Goal: Answer question/provide support

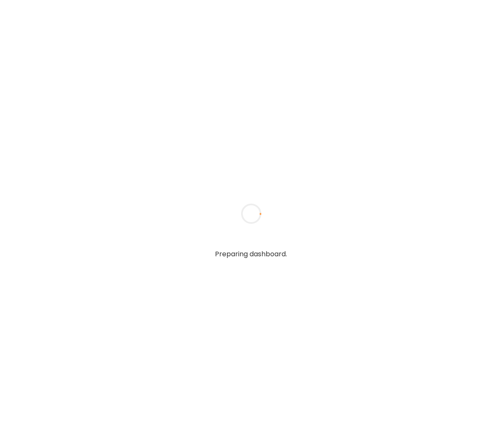
type textarea "**********"
type input "**********"
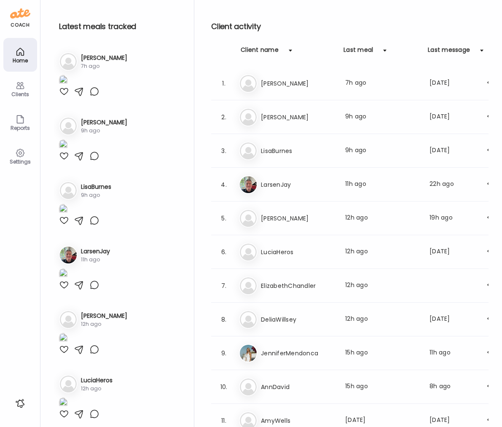
type input "**********"
click at [21, 88] on icon at bounding box center [20, 85] width 10 height 10
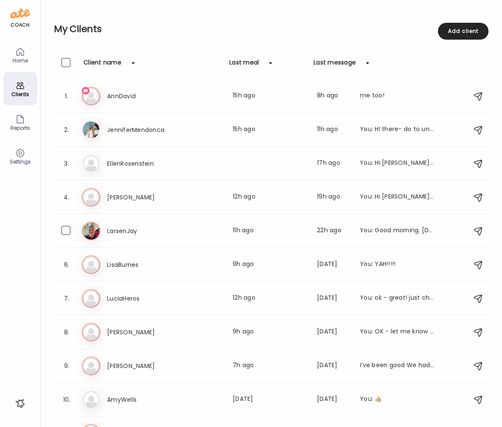
click at [117, 233] on h3 "LarsenJay" at bounding box center [144, 231] width 74 height 10
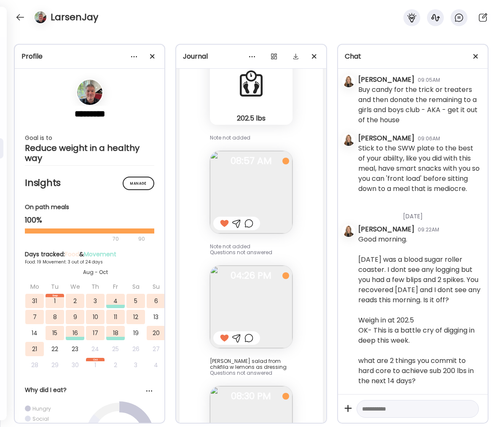
scroll to position [31710, 0]
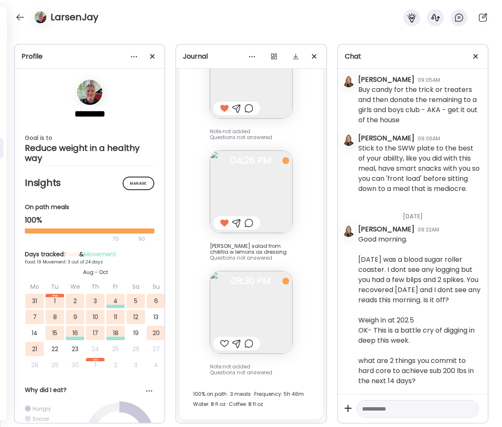
click at [224, 344] on div at bounding box center [224, 343] width 9 height 10
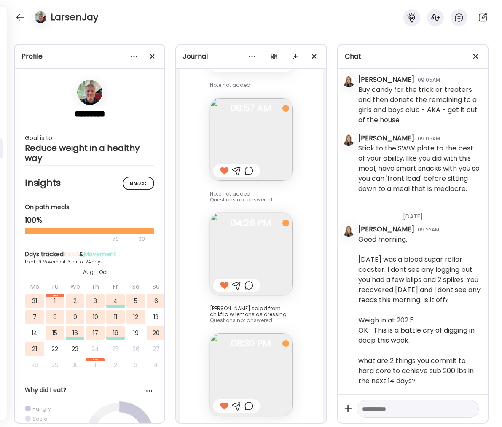
scroll to position [31633, 0]
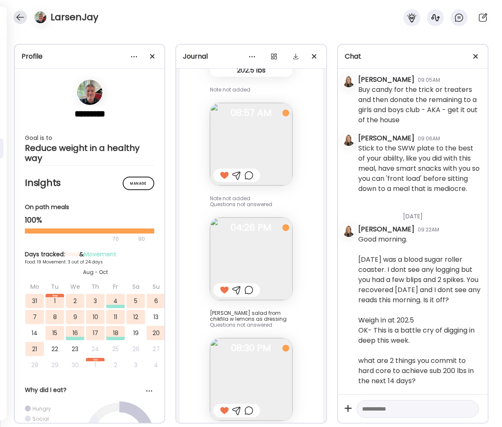
drag, startPoint x: 29, startPoint y: 20, endPoint x: 21, endPoint y: 18, distance: 8.3
click at [28, 20] on div at bounding box center [39, 17] width 24 height 13
click at [21, 18] on div at bounding box center [19, 17] width 13 height 13
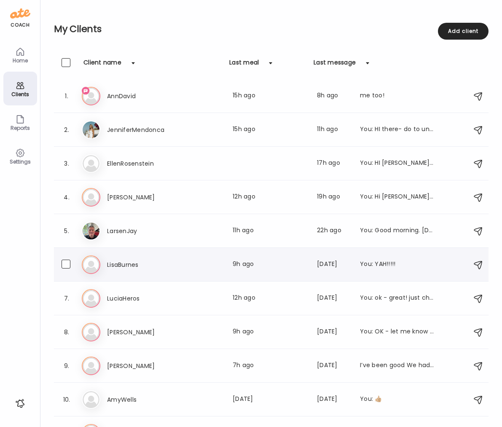
scroll to position [89, 0]
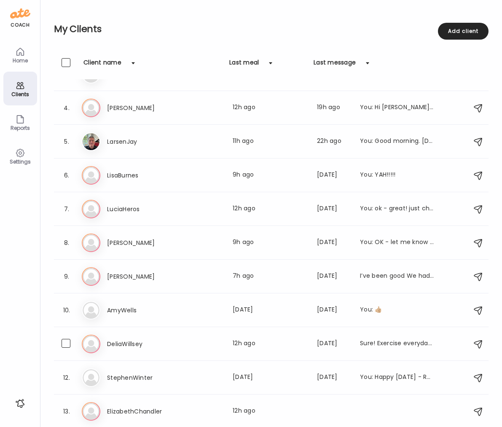
click at [123, 343] on h3 "DeliaWillsey" at bounding box center [144, 344] width 74 height 10
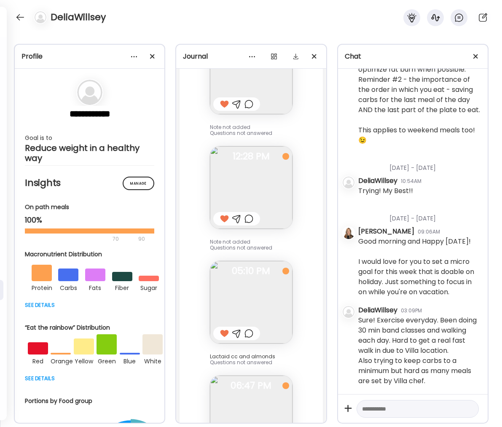
scroll to position [13366, 0]
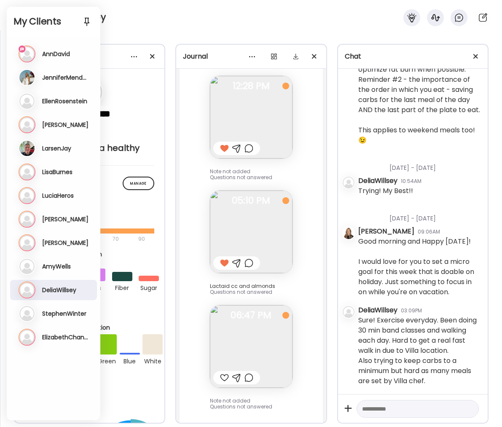
click at [168, 8] on div "DeliaWillsey" at bounding box center [251, 15] width 502 height 30
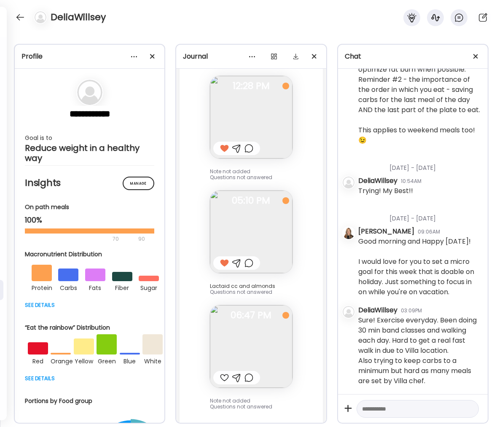
click at [18, 16] on div at bounding box center [19, 17] width 13 height 13
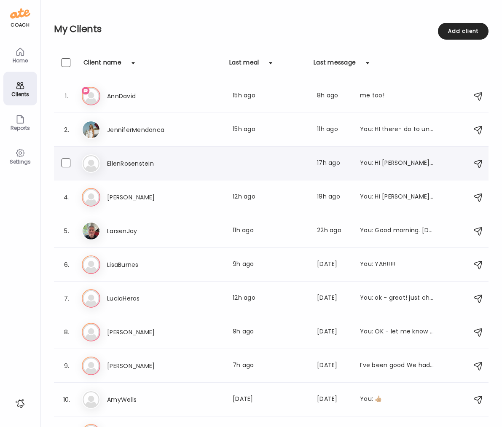
scroll to position [89, 0]
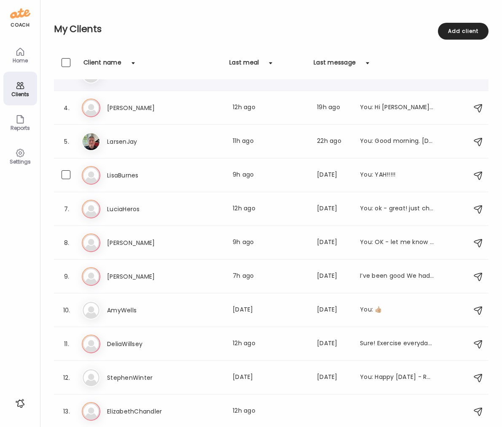
click at [173, 164] on div "6. Li LisaBurnes Last meal: 9h ago Last message: 2d ago You: YAH!!!!!" at bounding box center [271, 175] width 434 height 34
click at [364, 168] on div "Li LisaBurnes Last meal: 9h ago Last message: 2d ago You: YAH!!!!!" at bounding box center [272, 175] width 381 height 19
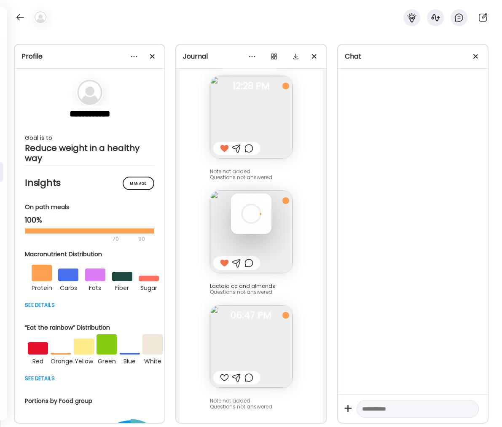
scroll to position [0, 0]
click at [271, 193] on div at bounding box center [251, 213] width 40 height 40
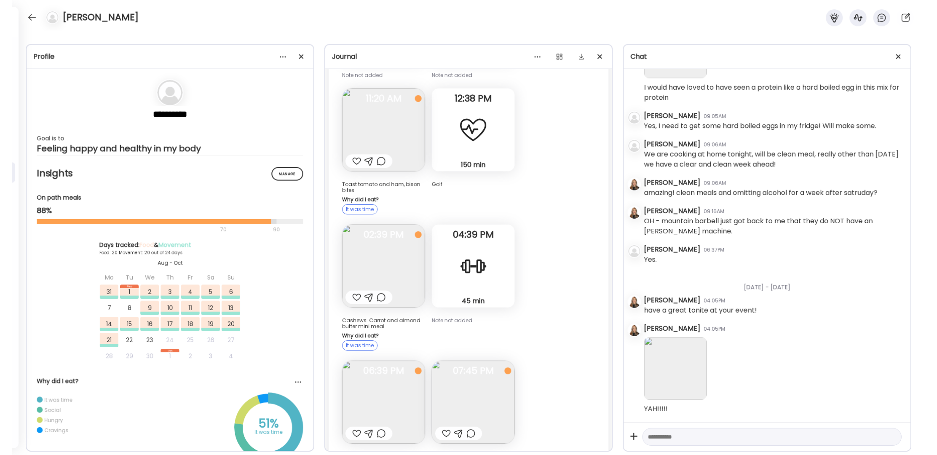
scroll to position [4020, 0]
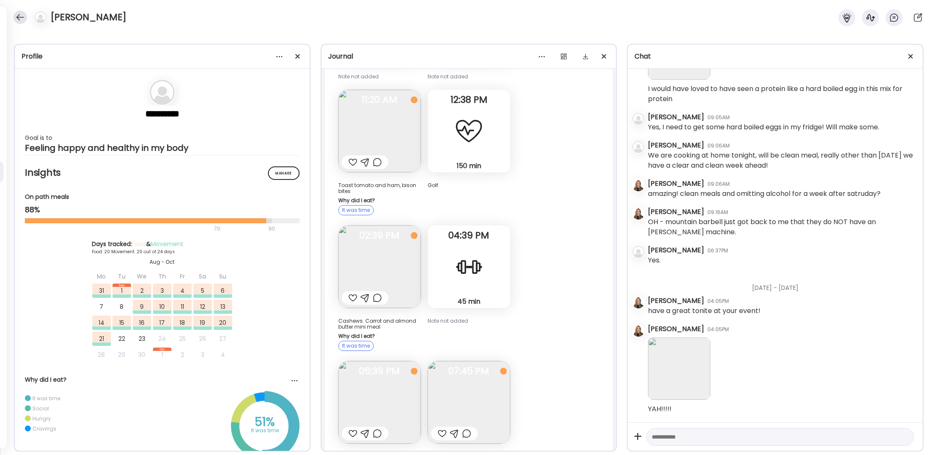
click at [24, 13] on div at bounding box center [19, 17] width 13 height 13
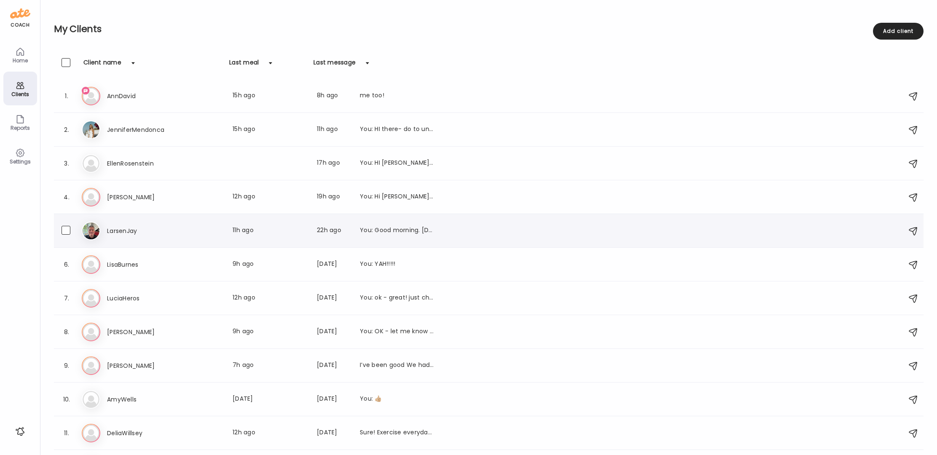
scroll to position [61, 0]
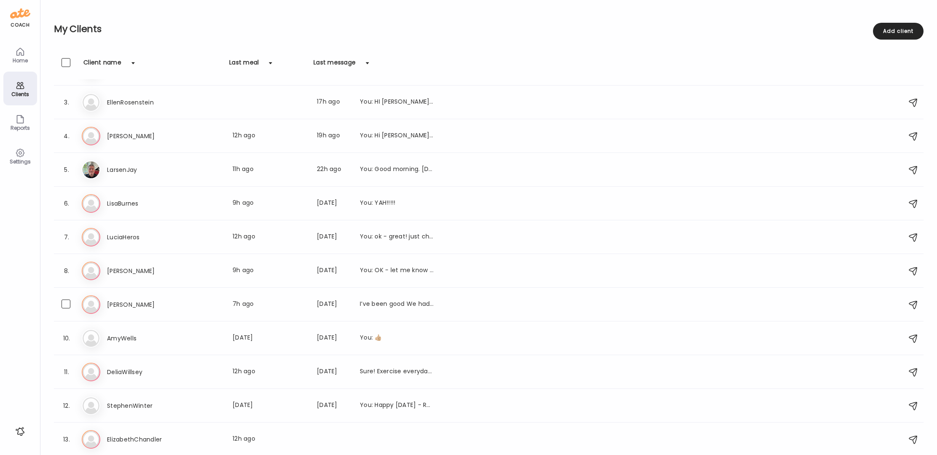
click at [121, 304] on h3 "[PERSON_NAME]" at bounding box center [144, 304] width 74 height 10
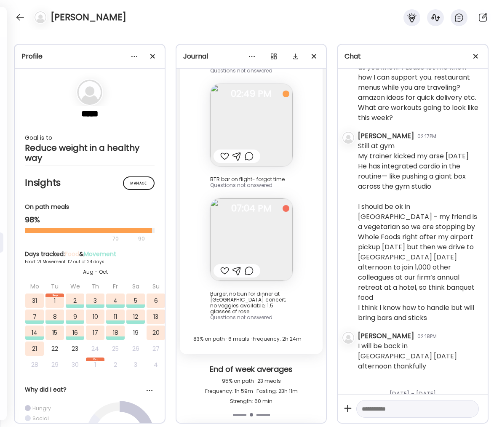
scroll to position [27106, 0]
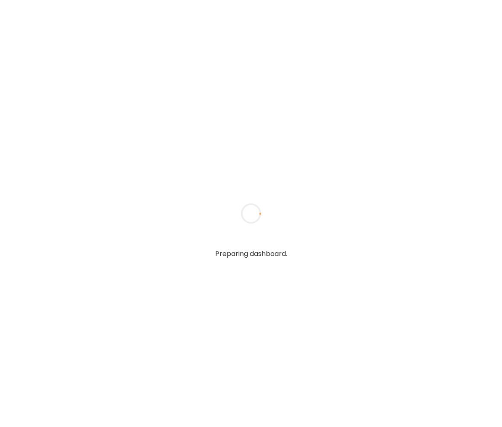
type textarea "**********"
type input "**********"
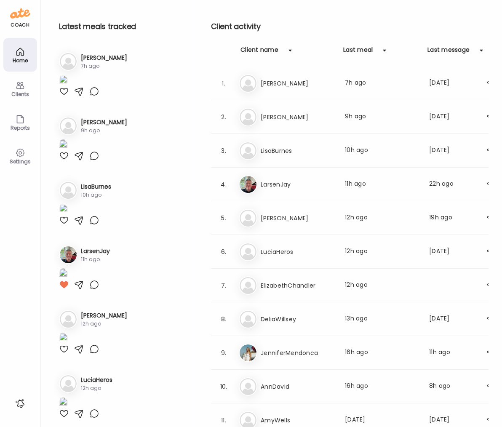
type input "**********"
click at [12, 91] on div "Clients" at bounding box center [20, 93] width 30 height 5
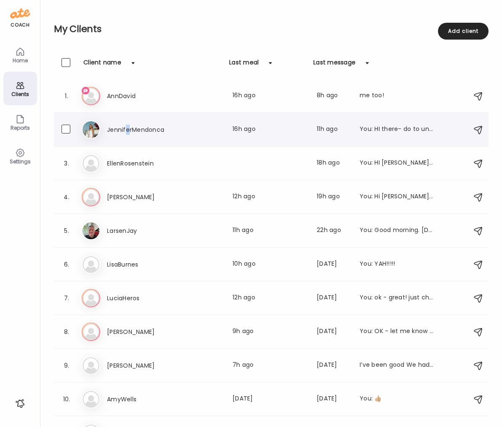
click at [129, 132] on h3 "JenniferMendonca" at bounding box center [144, 130] width 74 height 10
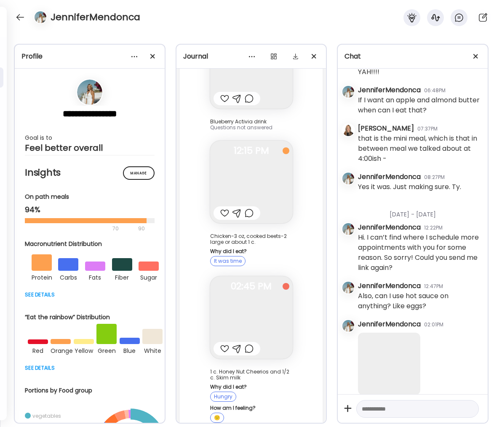
scroll to position [3850, 0]
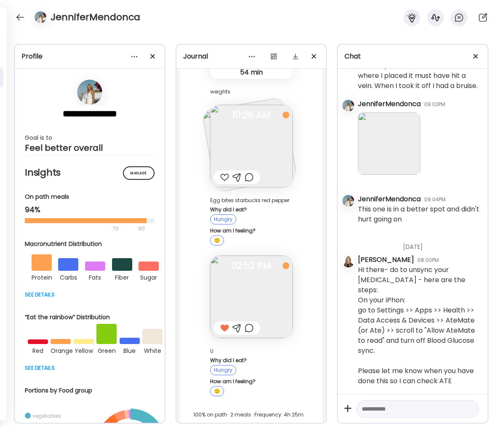
click at [473, 179] on div at bounding box center [419, 144] width 123 height 70
click at [19, 16] on div at bounding box center [19, 17] width 13 height 13
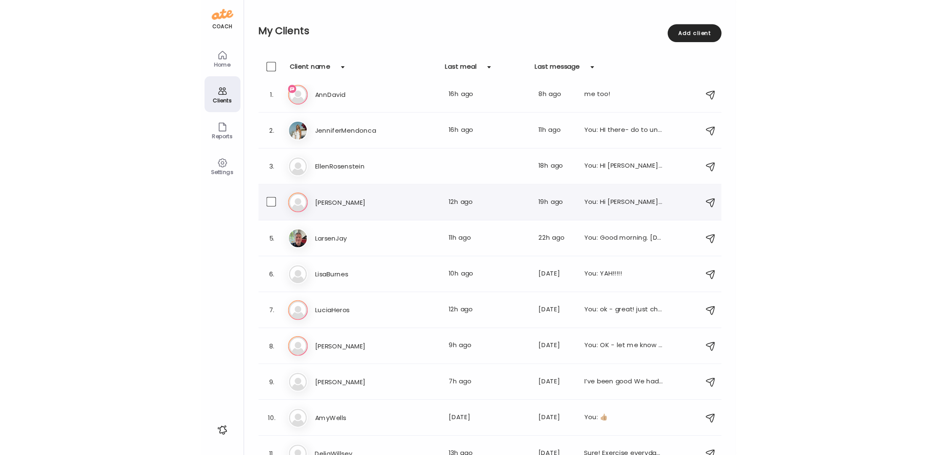
scroll to position [0, 0]
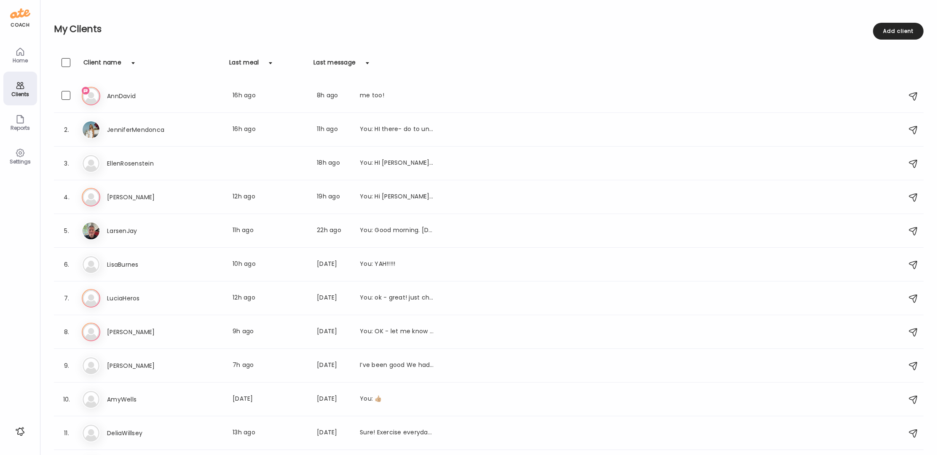
click at [124, 96] on h3 "AnnDavid" at bounding box center [144, 96] width 74 height 10
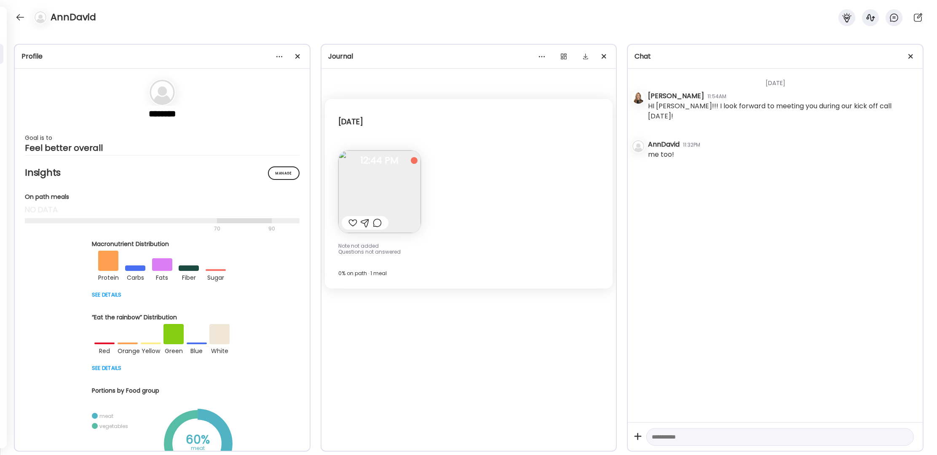
click at [352, 222] on div at bounding box center [352, 223] width 9 height 10
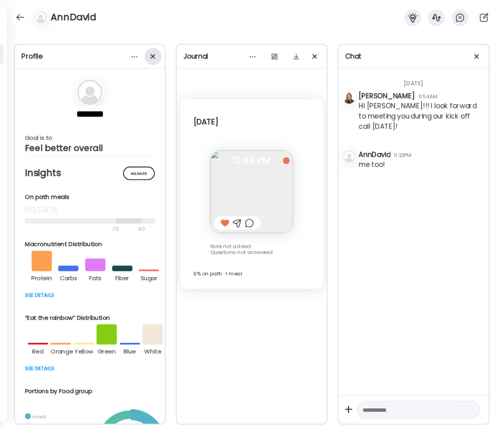
click at [152, 56] on span at bounding box center [152, 56] width 5 height 5
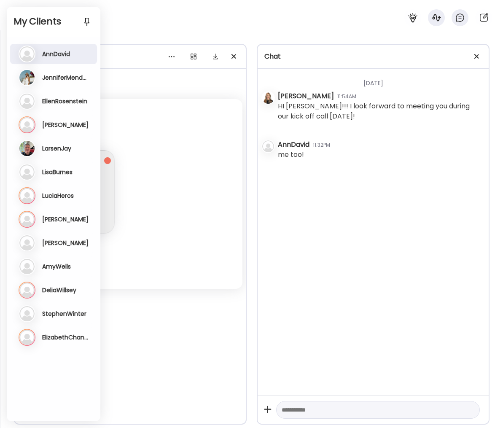
click at [16, 18] on h2 "My Clients" at bounding box center [53, 21] width 80 height 13
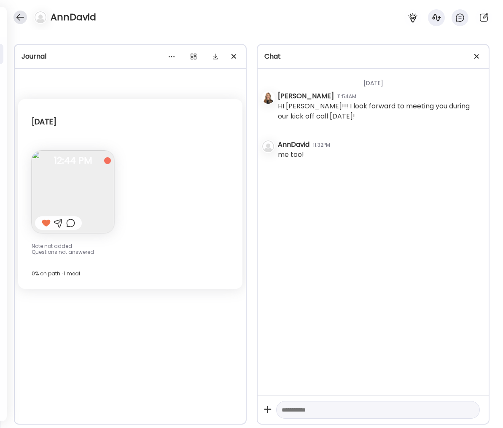
click at [23, 18] on div at bounding box center [19, 17] width 13 height 13
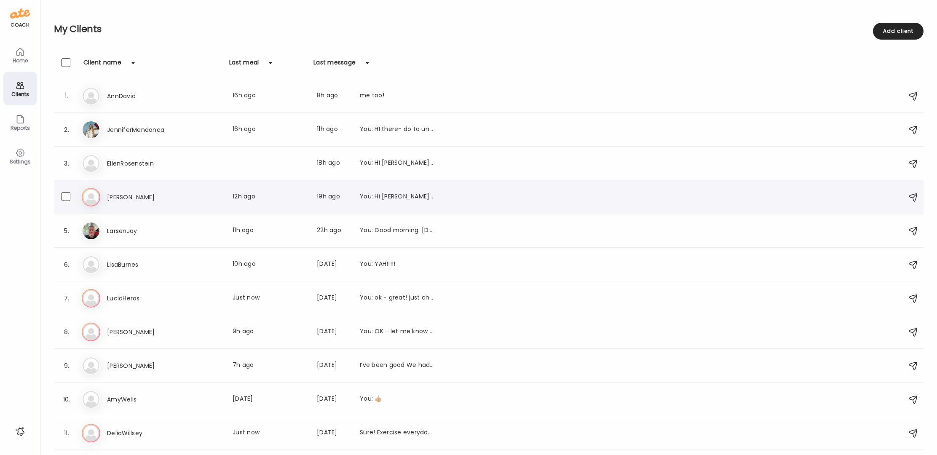
click at [133, 198] on h3 "[PERSON_NAME]" at bounding box center [144, 197] width 74 height 10
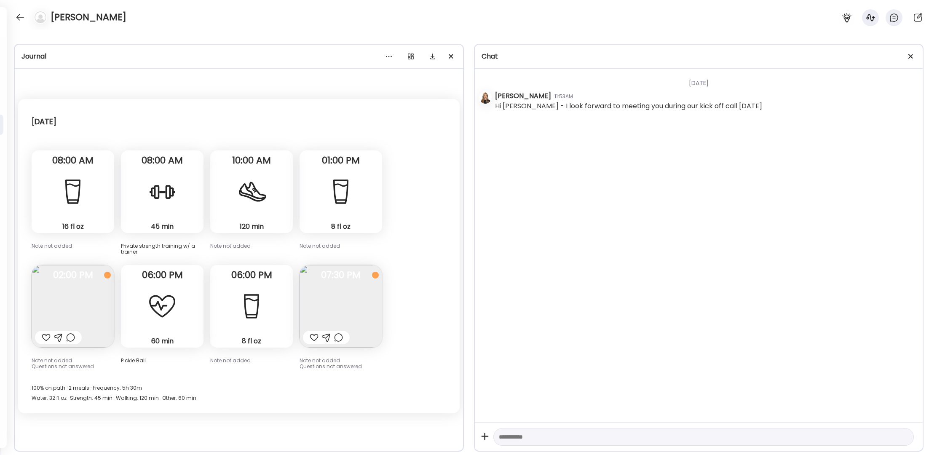
click at [361, 305] on img at bounding box center [340, 306] width 83 height 83
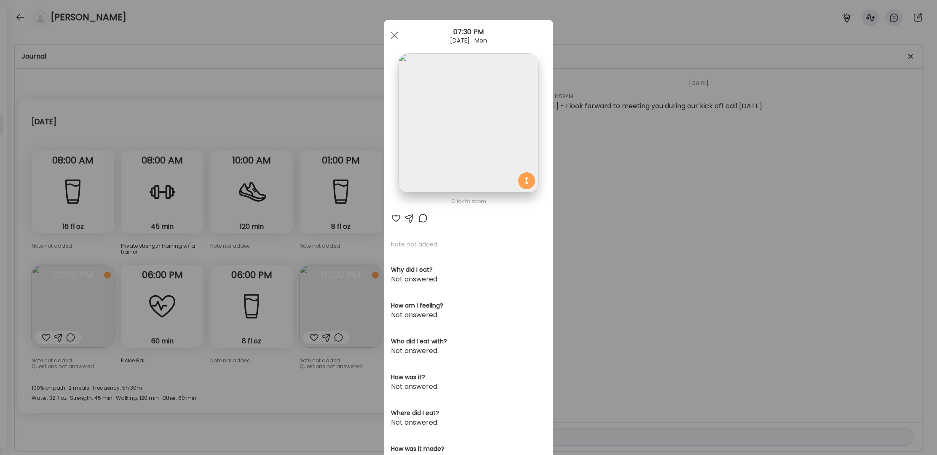
click at [478, 142] on img at bounding box center [467, 122] width 139 height 139
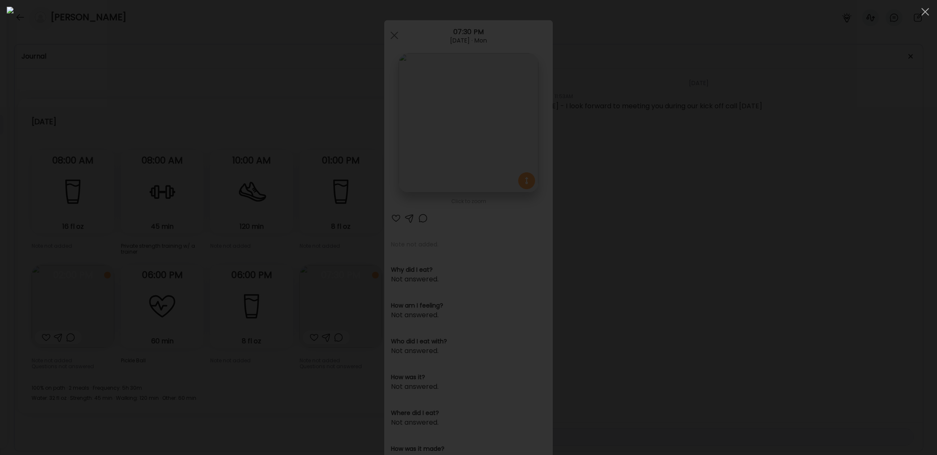
drag, startPoint x: 780, startPoint y: 74, endPoint x: 858, endPoint y: 52, distance: 80.5
click at [502, 74] on div at bounding box center [468, 227] width 923 height 441
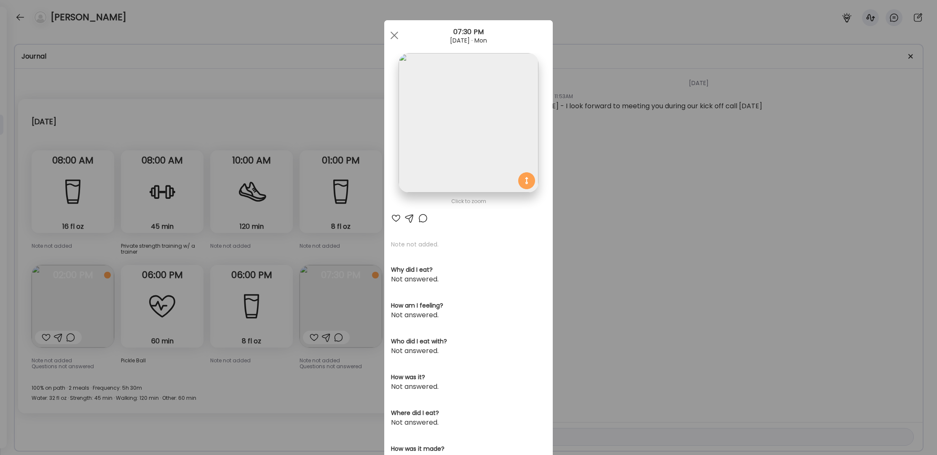
click at [393, 218] on div at bounding box center [396, 218] width 10 height 10
click at [68, 306] on div "Ate Coach Dashboard Wahoo! It’s official Take a moment to set up your Coach Pro…" at bounding box center [468, 227] width 937 height 455
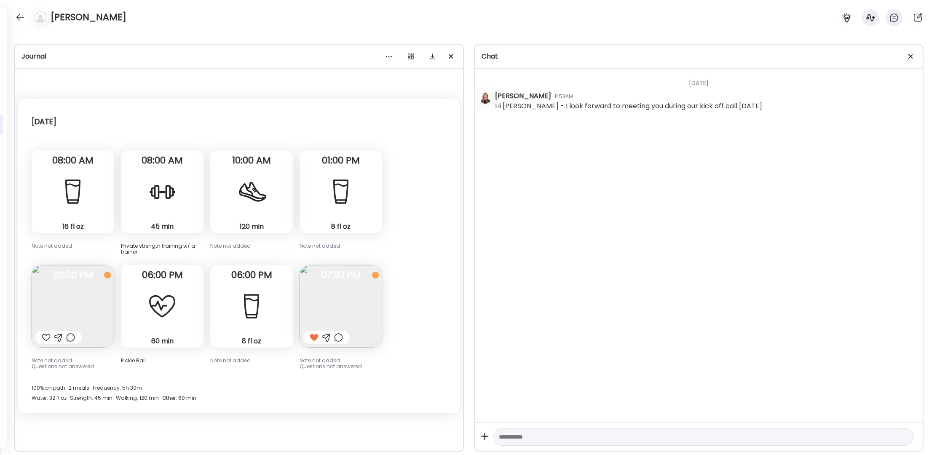
click at [68, 306] on img at bounding box center [73, 306] width 83 height 83
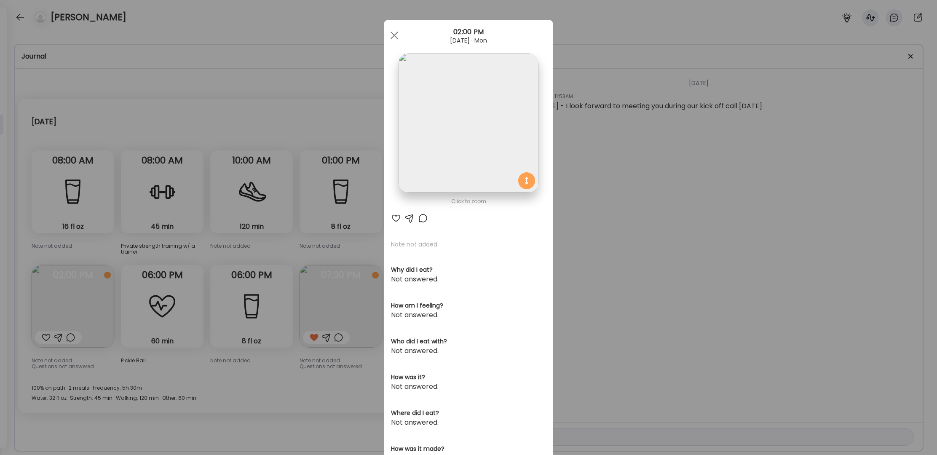
click at [392, 219] on div at bounding box center [396, 218] width 10 height 10
click at [392, 32] on div at bounding box center [394, 35] width 17 height 17
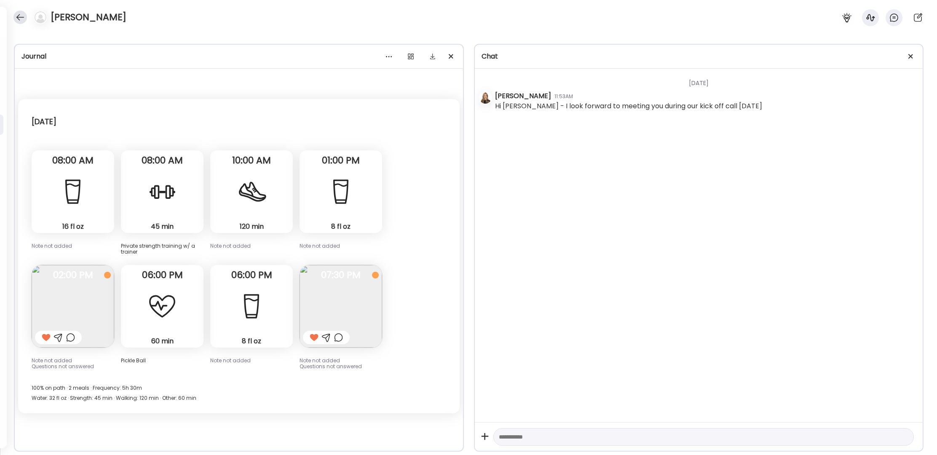
click at [19, 17] on div at bounding box center [19, 17] width 13 height 13
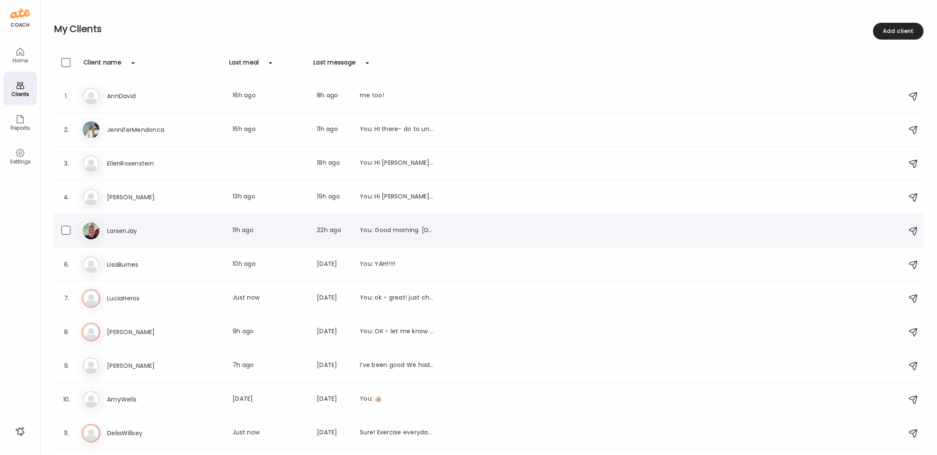
click at [126, 228] on h3 "LarsenJay" at bounding box center [144, 231] width 74 height 10
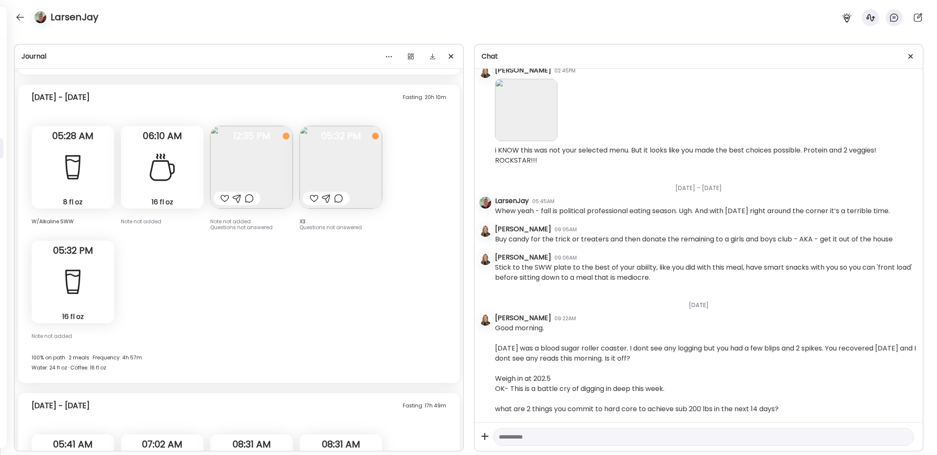
scroll to position [12187, 0]
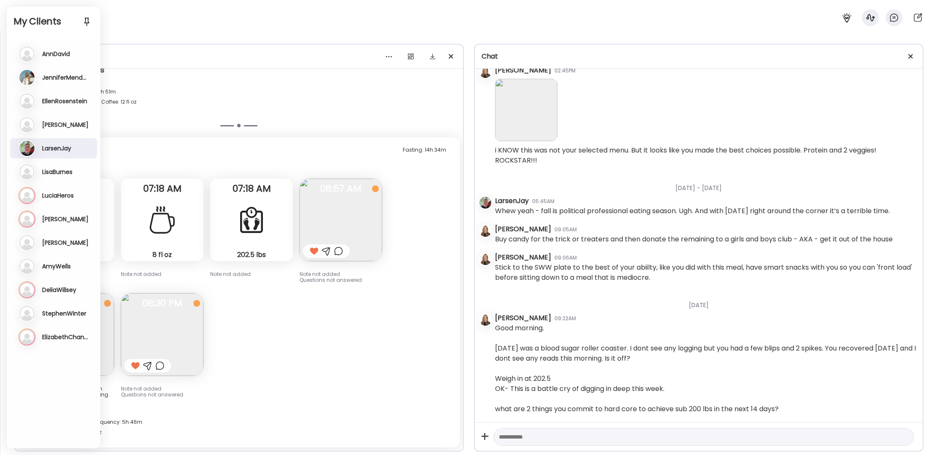
click at [59, 172] on h3 "LisaBurnes" at bounding box center [57, 172] width 30 height 8
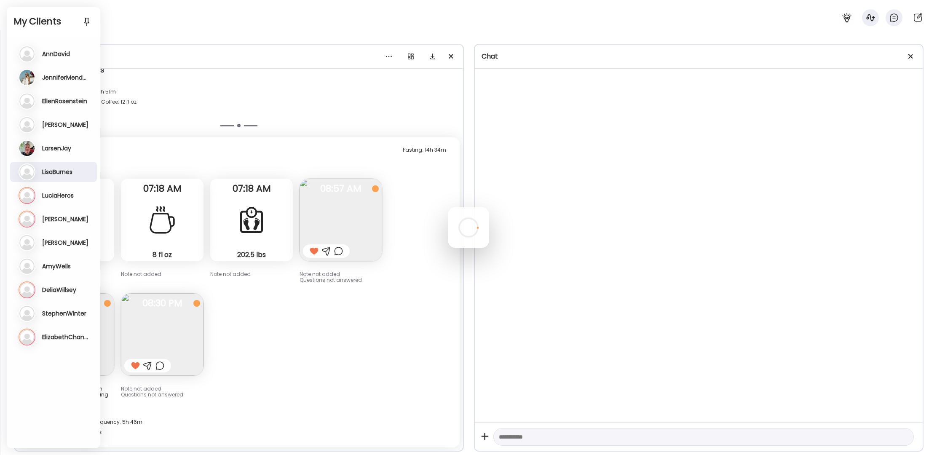
scroll to position [0, 0]
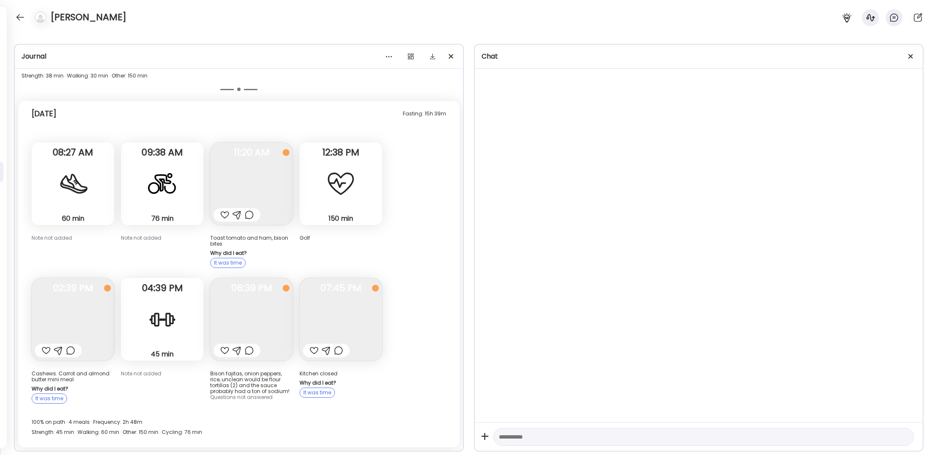
click at [448, 207] on div at bounding box center [468, 227] width 40 height 40
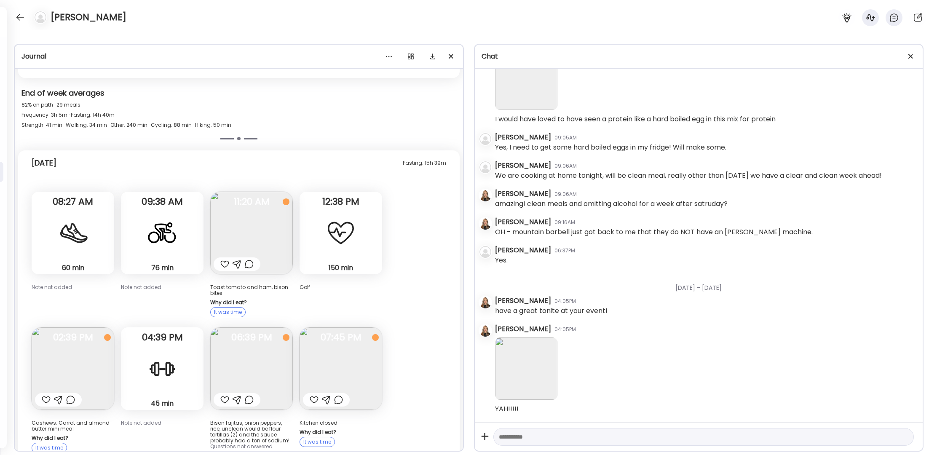
scroll to position [3686, 0]
click at [227, 395] on div at bounding box center [224, 400] width 9 height 10
click at [46, 395] on div at bounding box center [46, 400] width 9 height 10
click at [224, 259] on div at bounding box center [224, 264] width 9 height 10
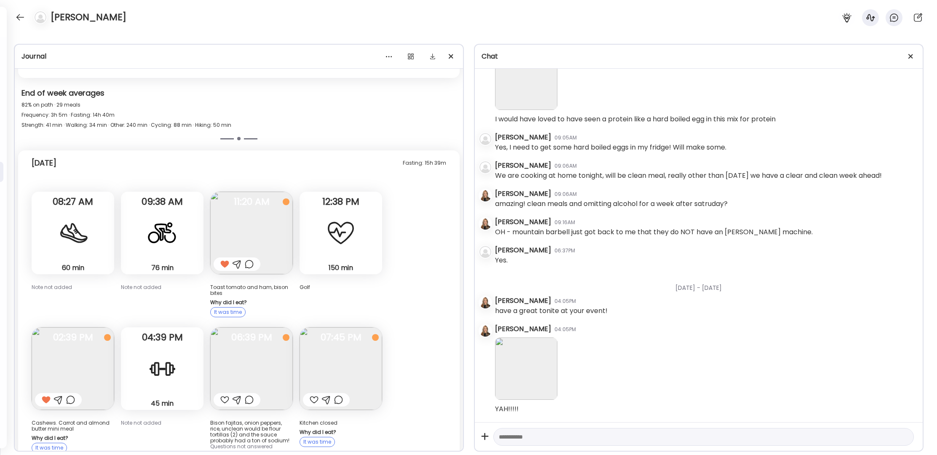
click at [315, 395] on div at bounding box center [314, 400] width 9 height 10
click at [238, 395] on div at bounding box center [237, 400] width 9 height 10
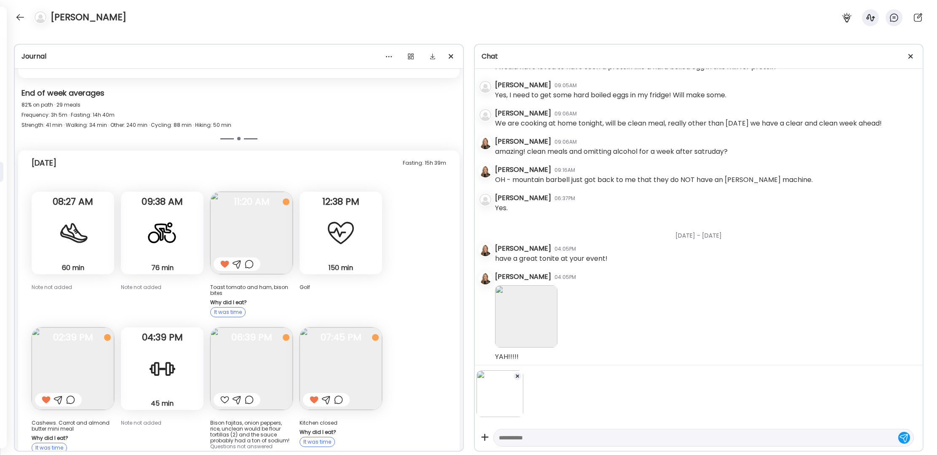
scroll to position [3740, 0]
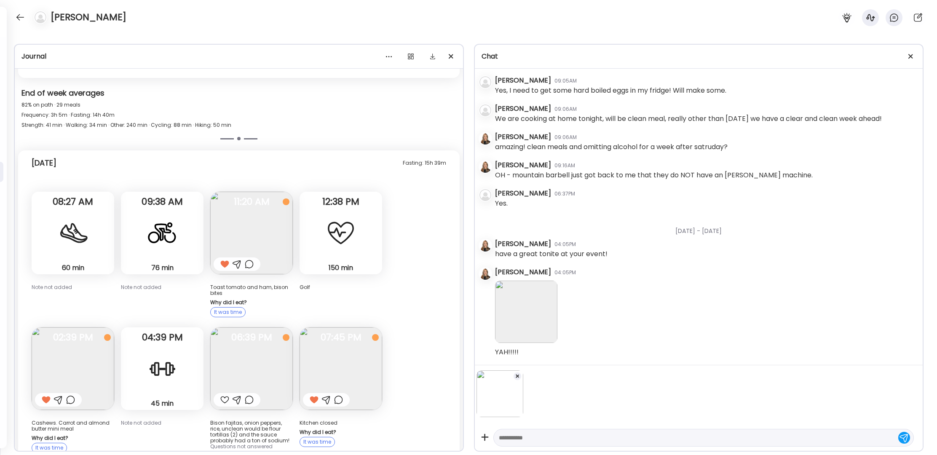
click at [502, 427] on textarea at bounding box center [696, 438] width 395 height 10
type textarea "**********"
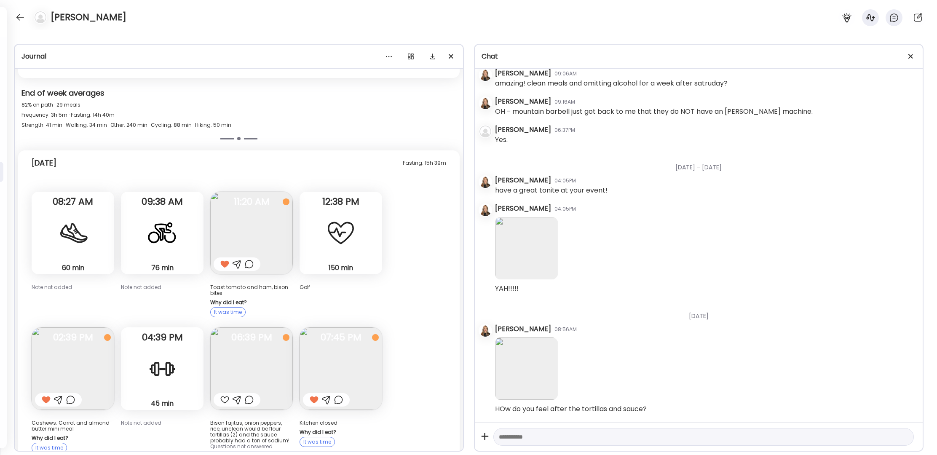
scroll to position [3807, 0]
click at [16, 17] on div at bounding box center [19, 17] width 13 height 13
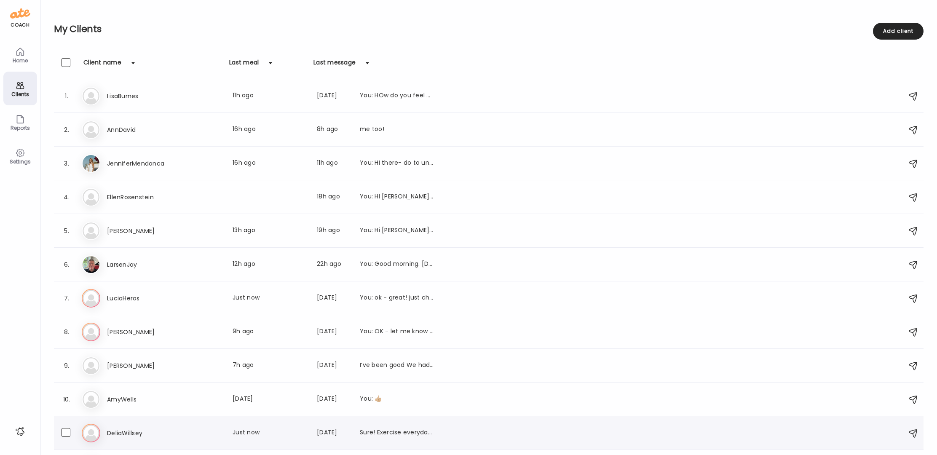
scroll to position [2, 0]
click at [132, 427] on h3 "DeliaWillsey" at bounding box center [144, 431] width 74 height 10
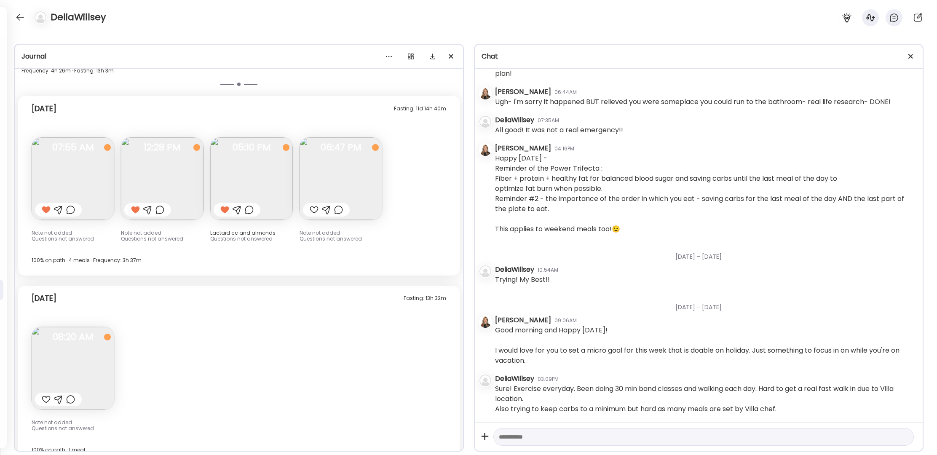
scroll to position [8769, 0]
click at [45, 394] on div at bounding box center [46, 399] width 9 height 10
click at [349, 163] on img at bounding box center [340, 178] width 83 height 83
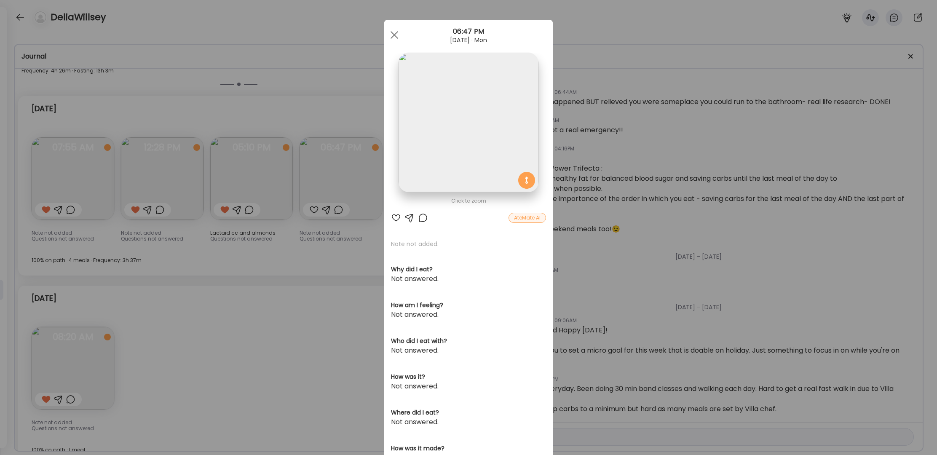
click at [392, 218] on div at bounding box center [396, 218] width 10 height 10
click at [395, 37] on div at bounding box center [394, 35] width 17 height 17
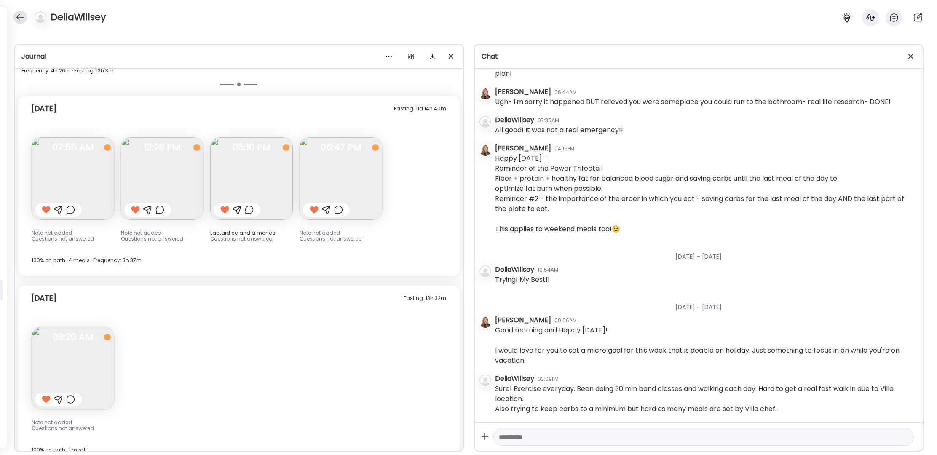
click at [19, 16] on div at bounding box center [19, 17] width 13 height 13
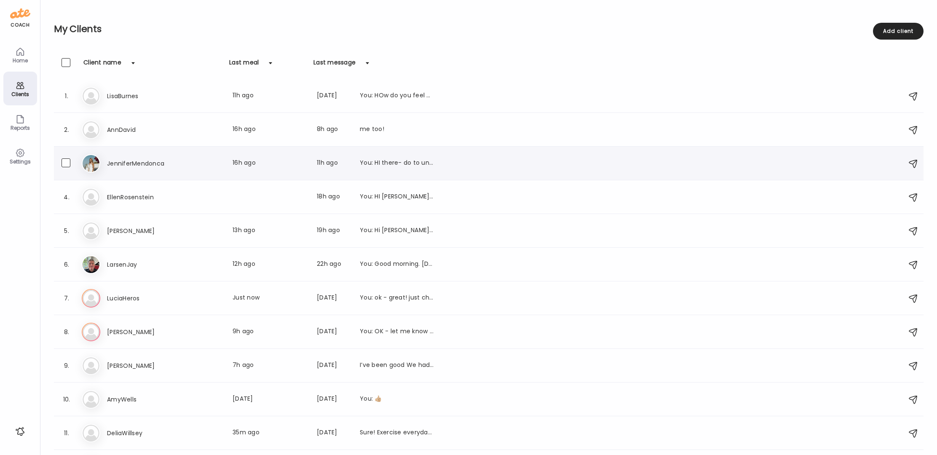
click at [131, 158] on div "Je JenniferMendonca Last meal: 16h ago Last message: 11h ago You: HI there- do …" at bounding box center [490, 163] width 816 height 19
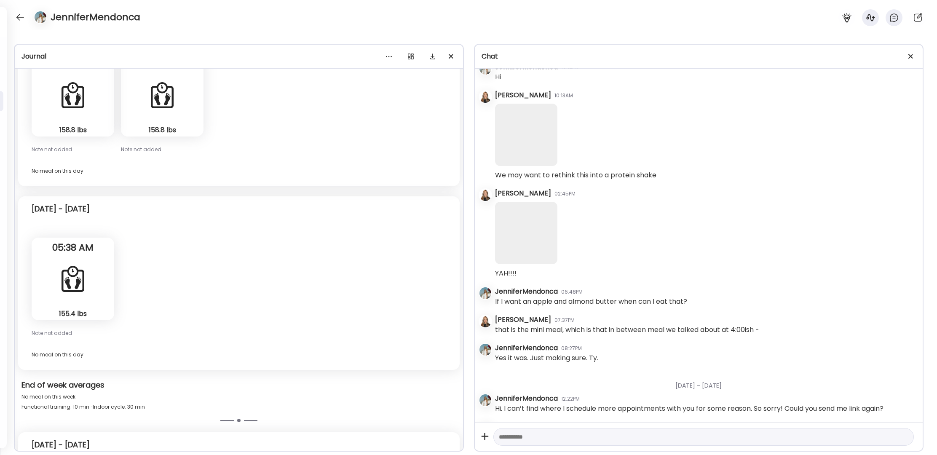
scroll to position [20548, 0]
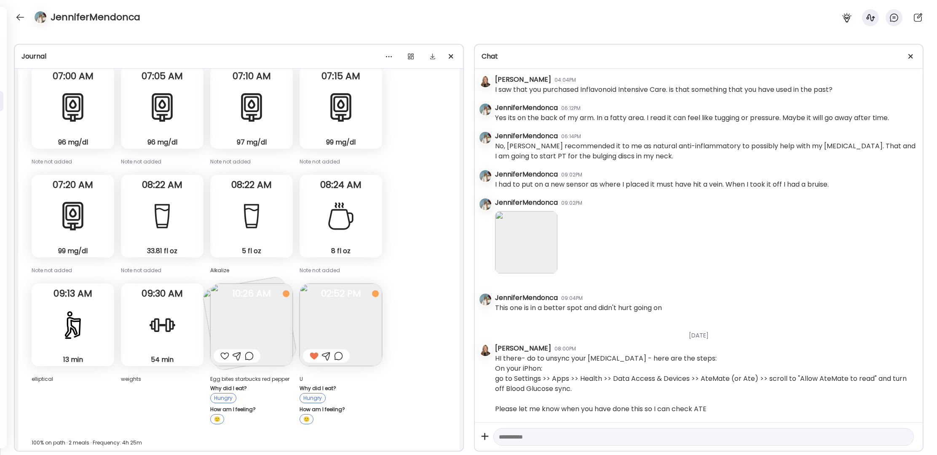
click at [24, 18] on div at bounding box center [19, 17] width 13 height 13
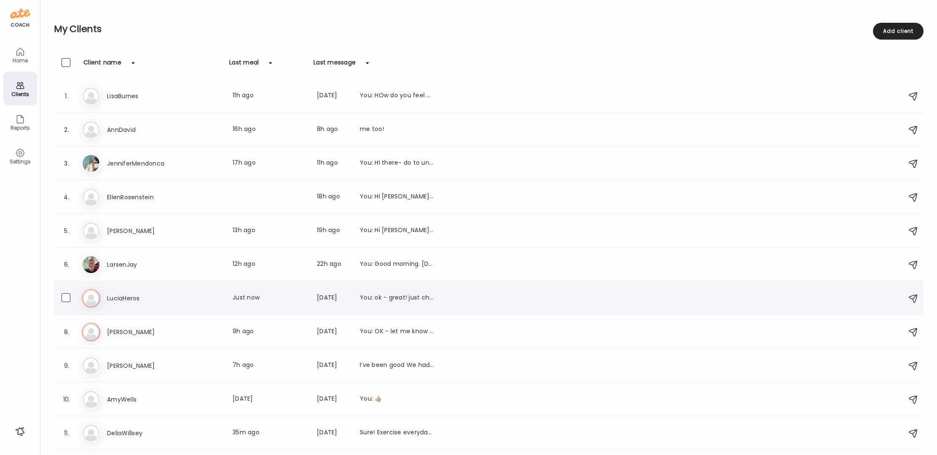
click at [128, 299] on h3 "LuciaHeros" at bounding box center [144, 298] width 74 height 10
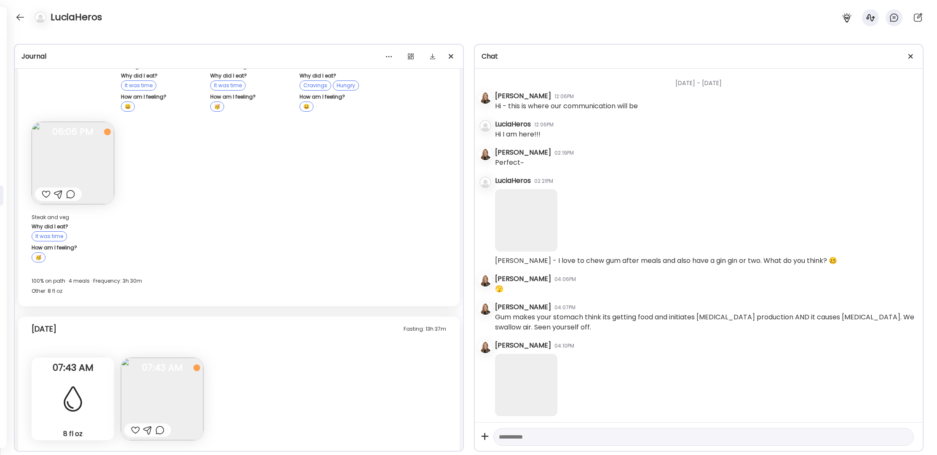
scroll to position [7448, 0]
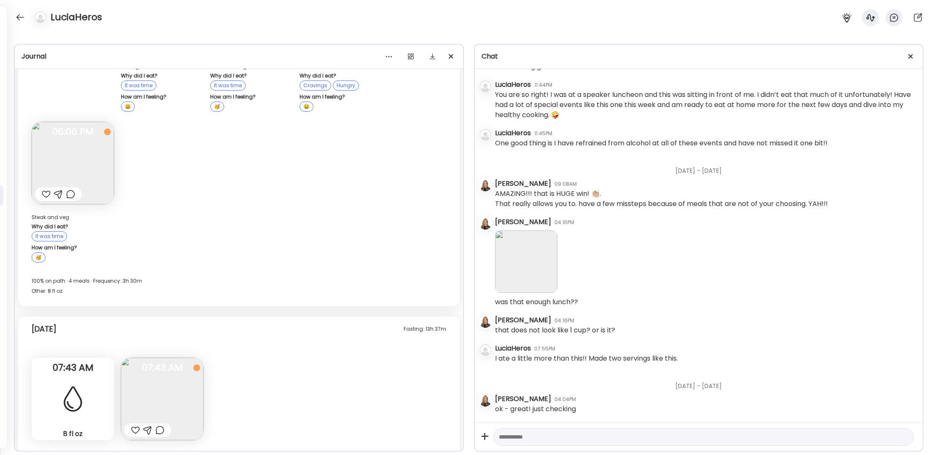
click at [136, 425] on div at bounding box center [135, 430] width 9 height 10
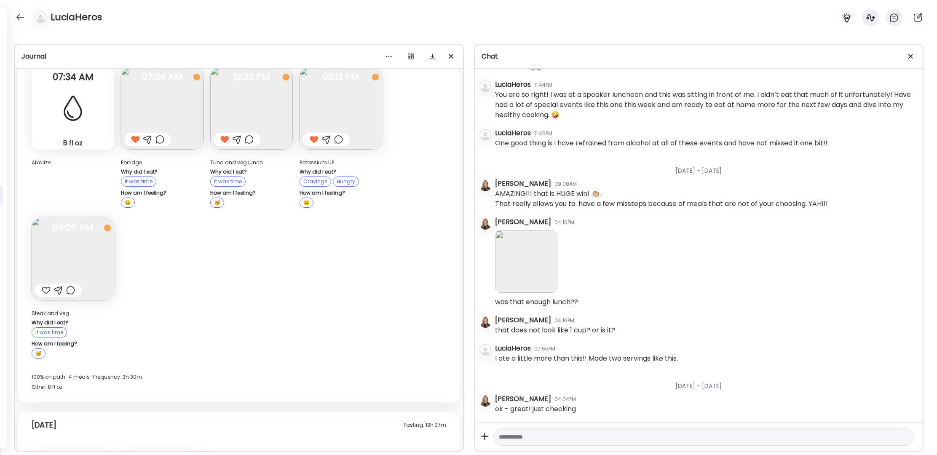
scroll to position [16948, 0]
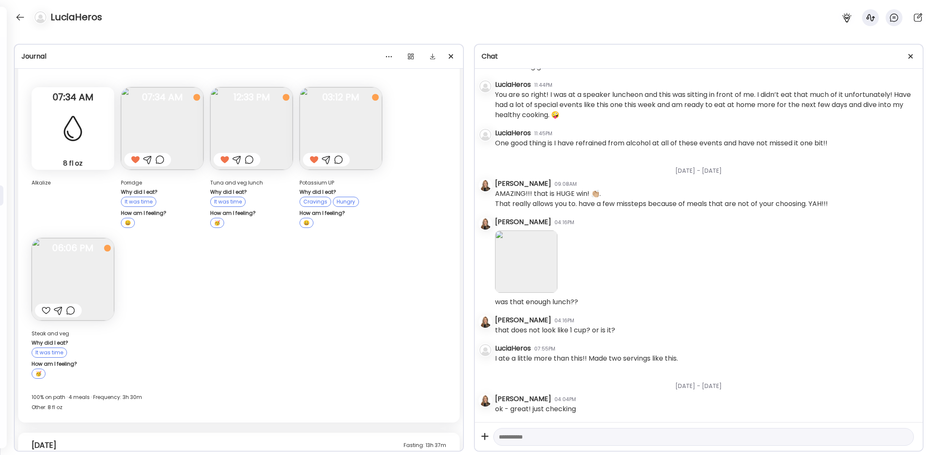
drag, startPoint x: 45, startPoint y: 216, endPoint x: 61, endPoint y: 212, distance: 16.4
click at [45, 305] on div at bounding box center [46, 310] width 9 height 10
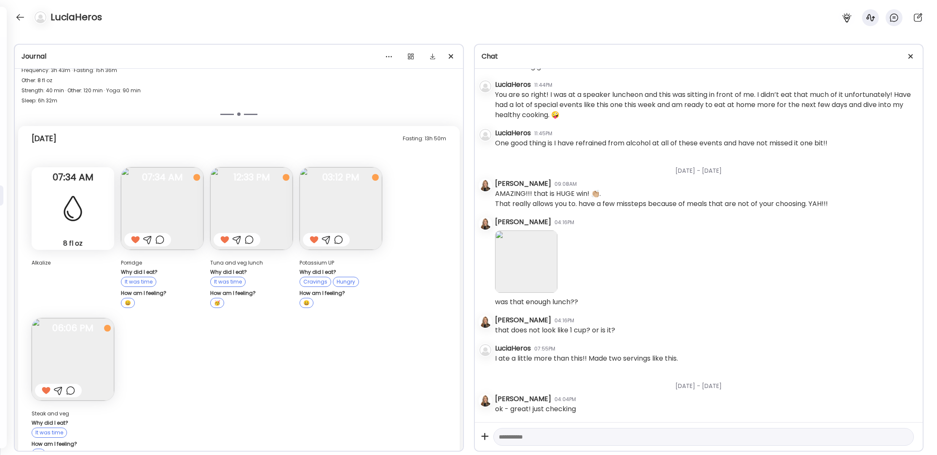
scroll to position [16862, 0]
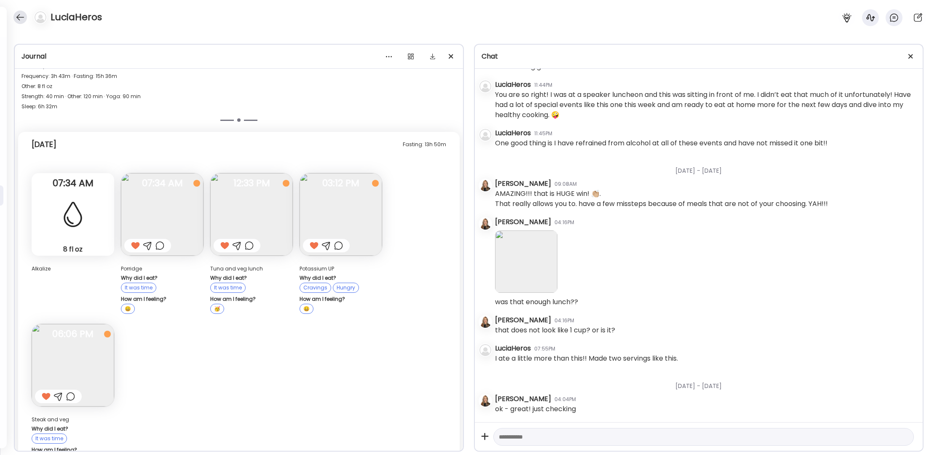
click at [22, 18] on div at bounding box center [19, 17] width 13 height 13
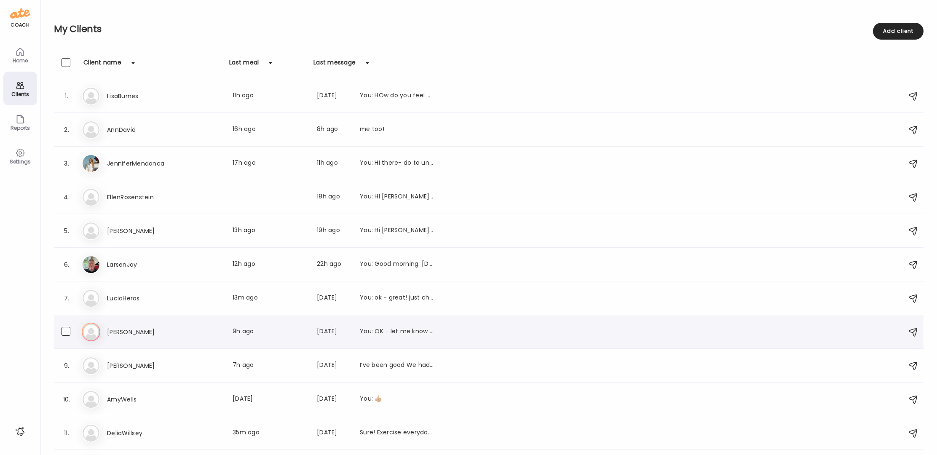
click at [149, 330] on h3 "[PERSON_NAME]" at bounding box center [144, 332] width 74 height 10
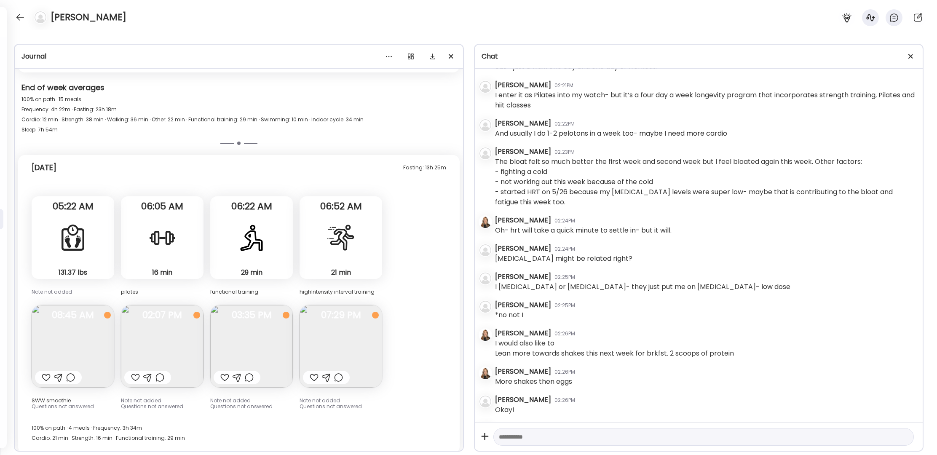
scroll to position [15099, 0]
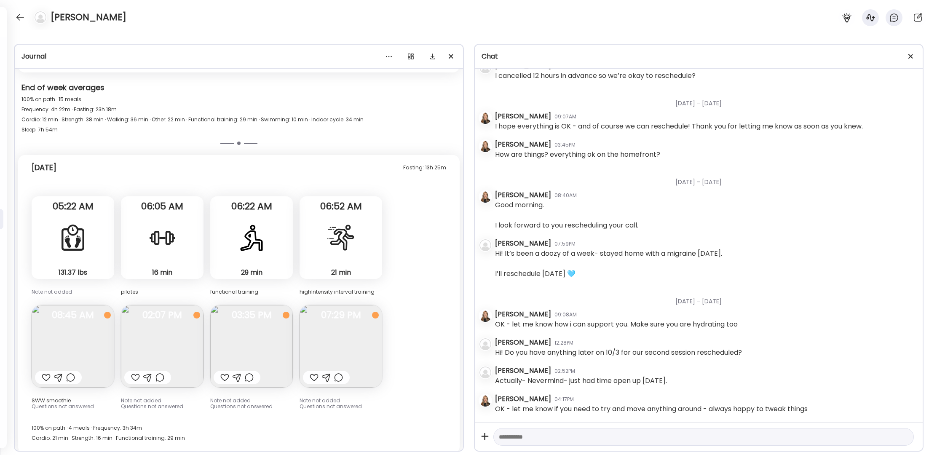
click at [313, 372] on div at bounding box center [314, 377] width 9 height 10
click at [225, 372] on div at bounding box center [224, 377] width 9 height 10
click at [136, 372] on div at bounding box center [135, 377] width 9 height 10
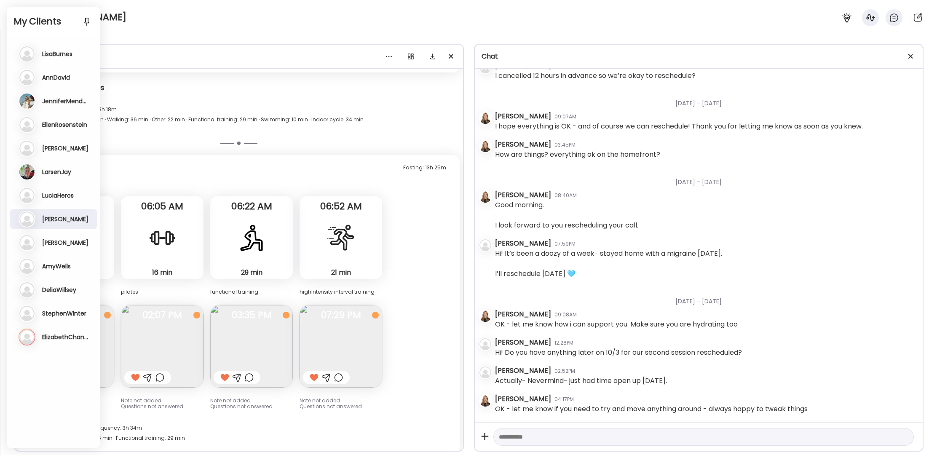
click at [14, 15] on h2 "My Clients" at bounding box center [53, 21] width 80 height 13
click at [51, 242] on h3 "[PERSON_NAME]" at bounding box center [65, 243] width 46 height 8
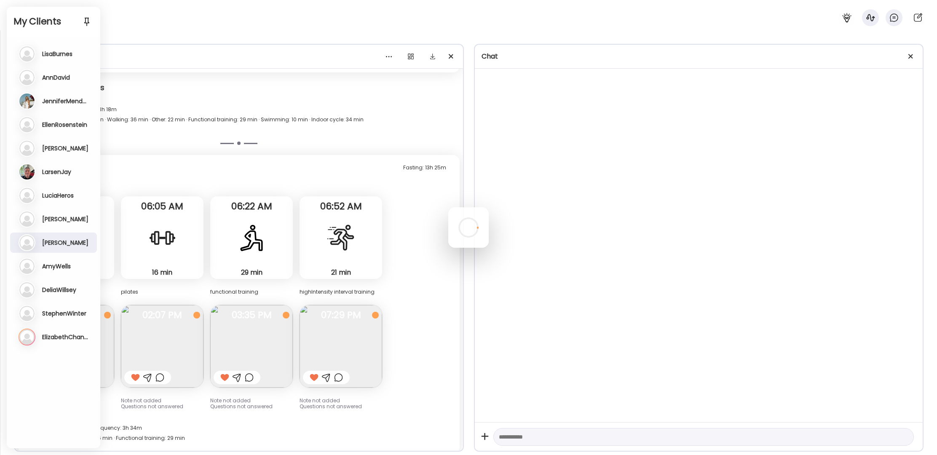
scroll to position [0, 0]
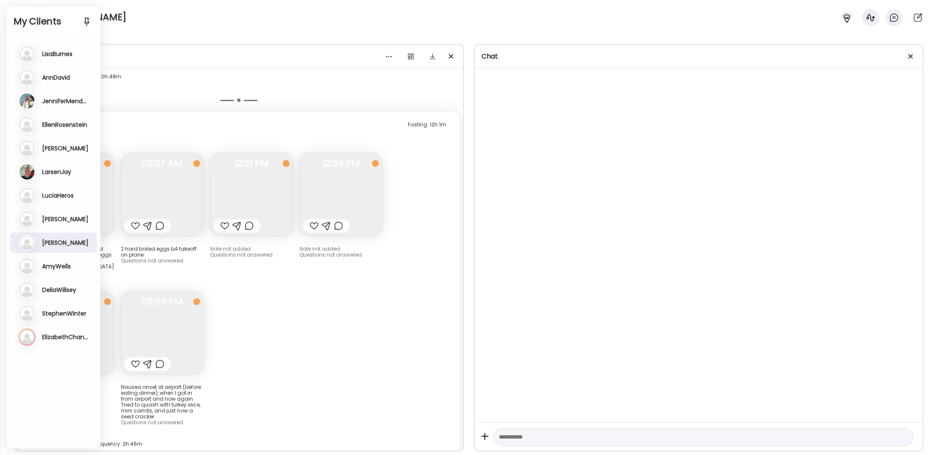
click at [52, 10] on body "Customize your cookie preferences We respect your right to privacy. You can cho…" at bounding box center [468, 5] width 937 height 10
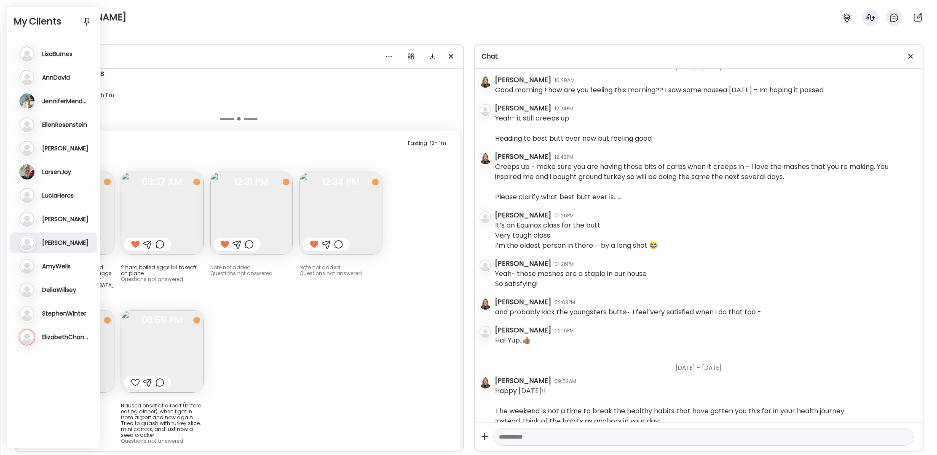
scroll to position [4191, 0]
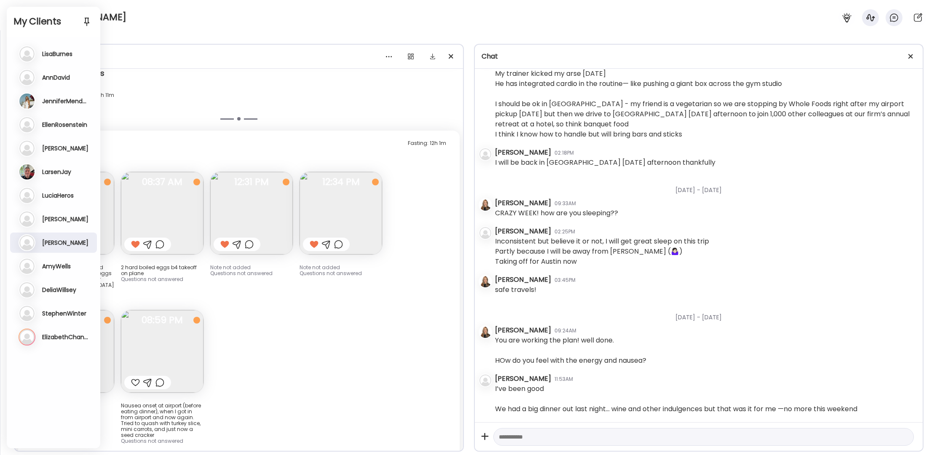
click at [260, 286] on div "Fasting: 12h 1m [DATE] slice Ezekiel with almond butter smear; hard boiled eggs…" at bounding box center [238, 304] width 441 height 347
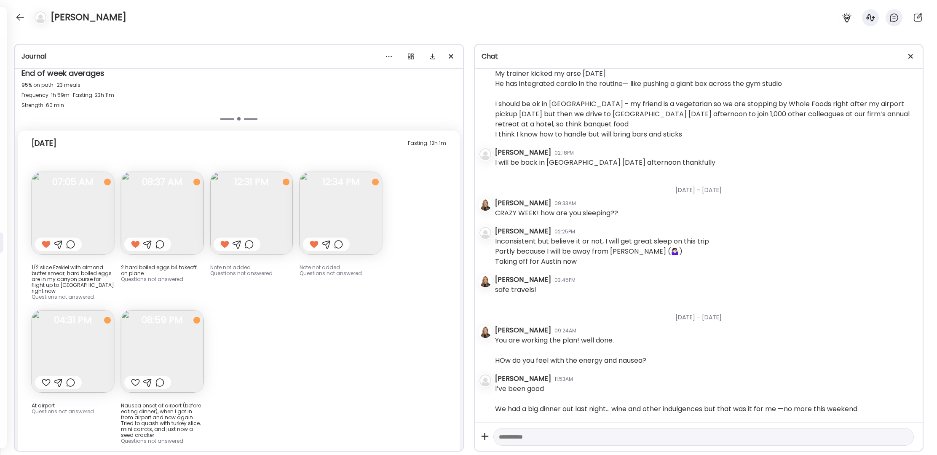
click at [46, 377] on div at bounding box center [46, 382] width 9 height 10
click at [147, 377] on div at bounding box center [147, 382] width 9 height 10
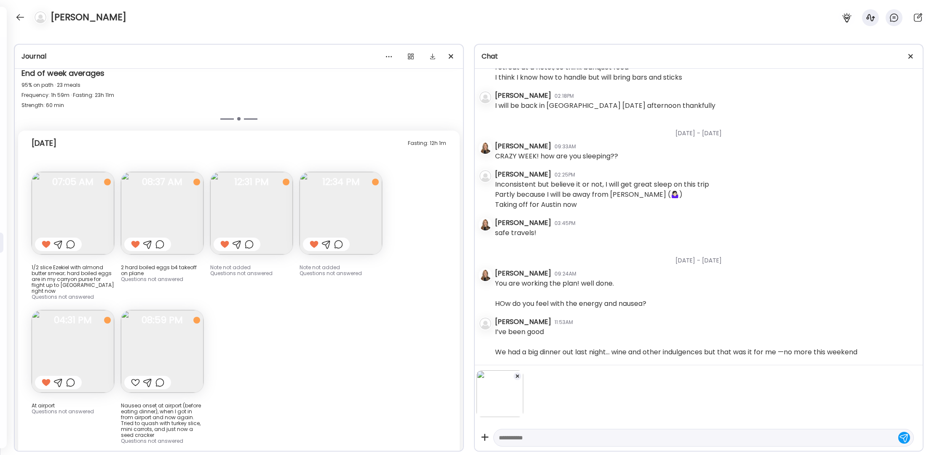
click at [502, 427] on textarea at bounding box center [696, 438] width 395 height 10
type textarea "**********"
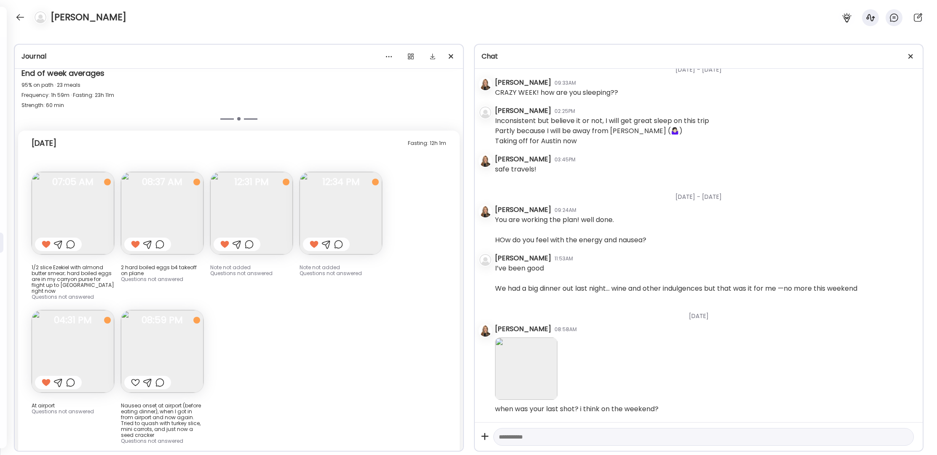
scroll to position [4312, 0]
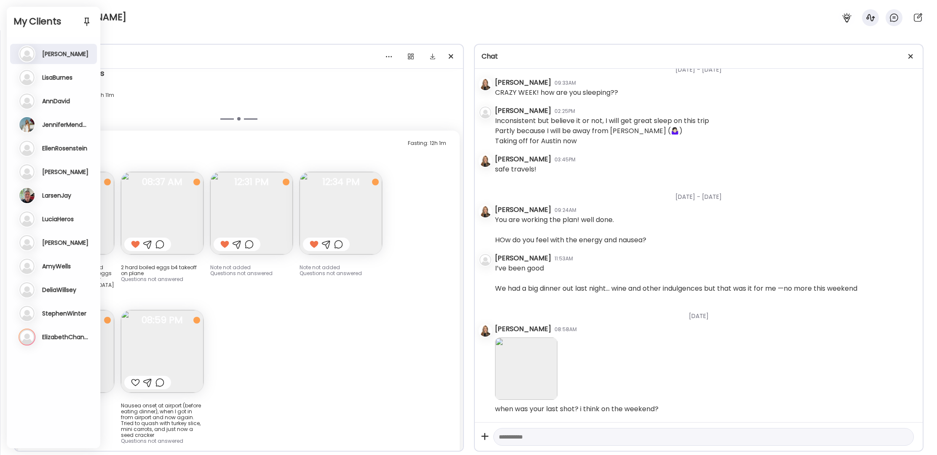
click at [211, 6] on div "[PERSON_NAME]" at bounding box center [468, 15] width 937 height 30
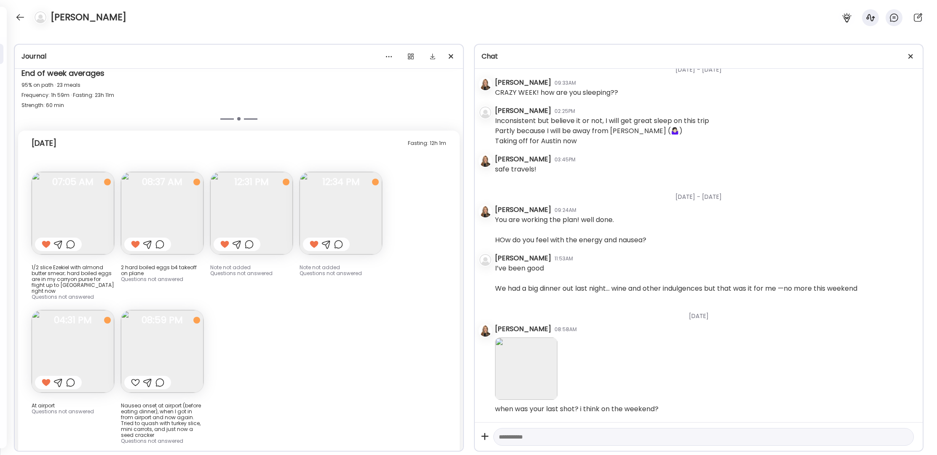
click at [200, 19] on div "[PERSON_NAME]" at bounding box center [468, 15] width 937 height 30
click at [21, 16] on div at bounding box center [19, 17] width 13 height 13
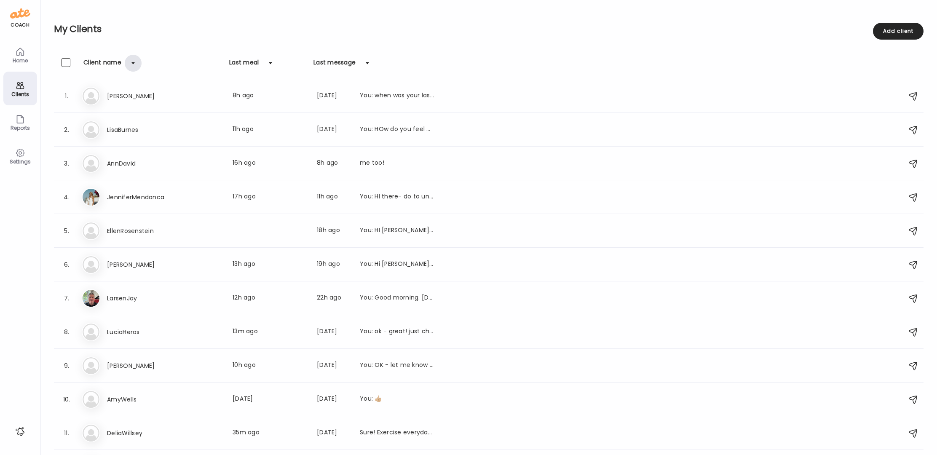
click at [131, 62] on div at bounding box center [133, 63] width 17 height 17
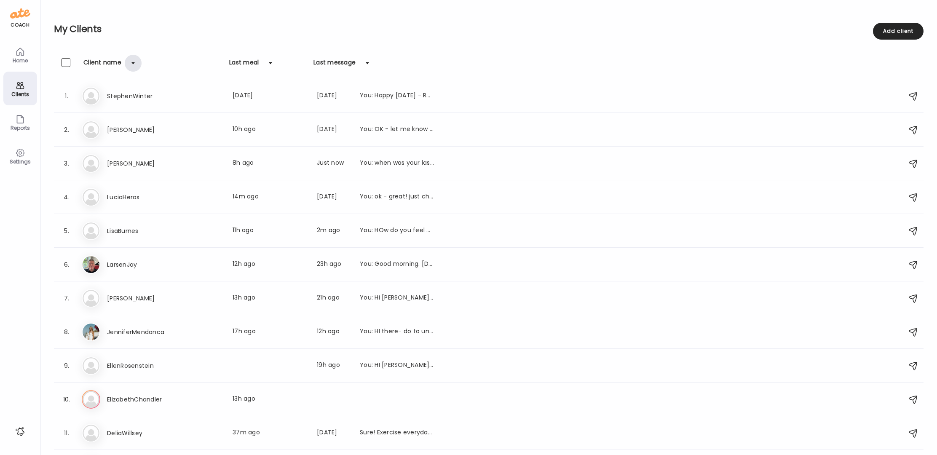
click at [131, 62] on div at bounding box center [133, 63] width 17 height 17
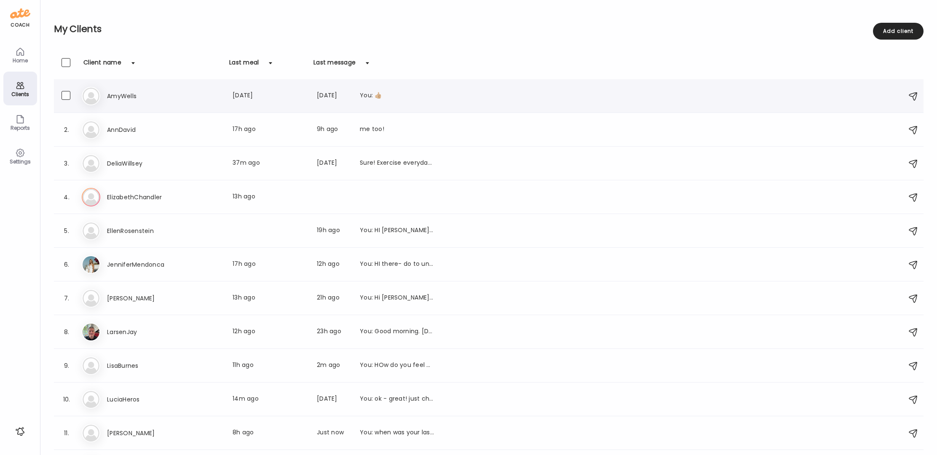
click at [120, 97] on h3 "AmyWells" at bounding box center [144, 96] width 74 height 10
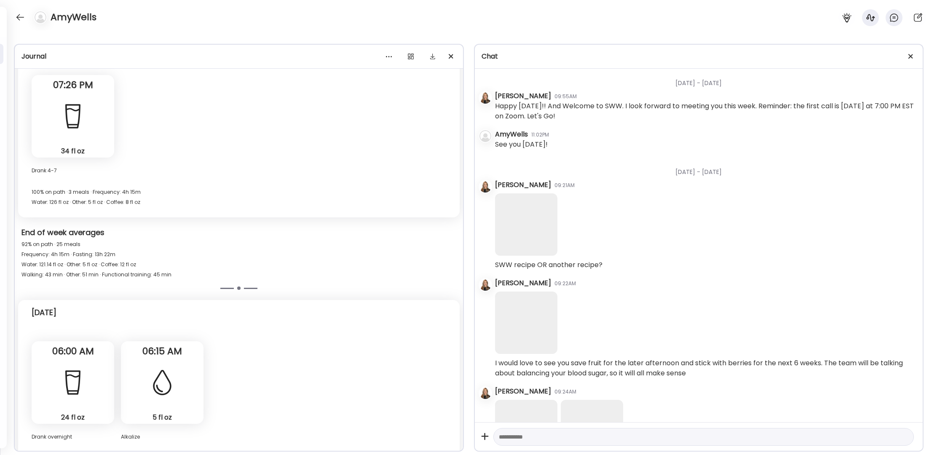
scroll to position [30055, 0]
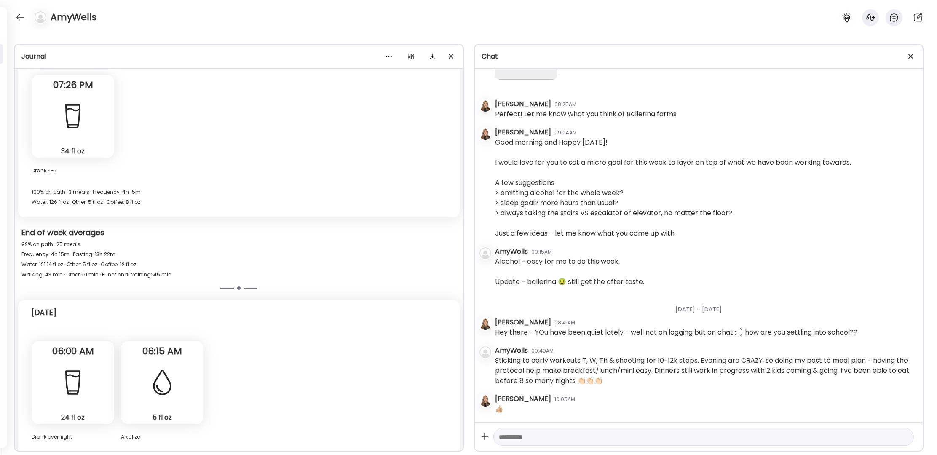
click at [502, 427] on textarea at bounding box center [696, 437] width 395 height 10
type textarea "**********"
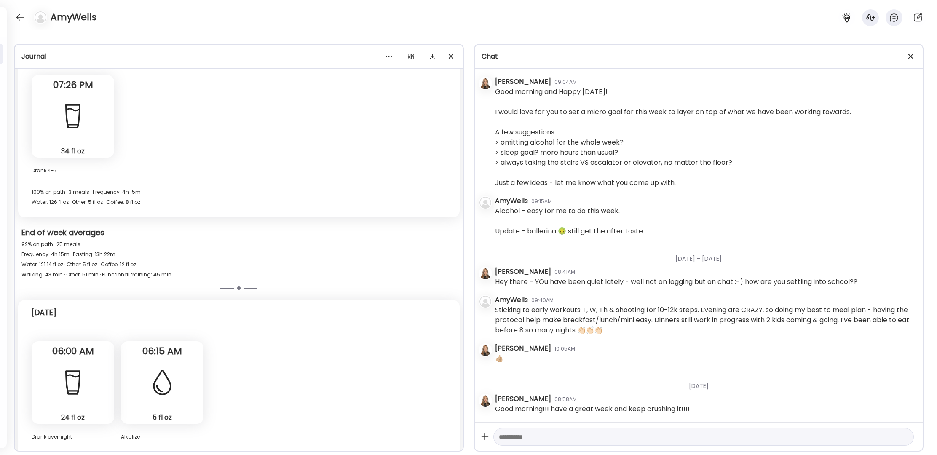
scroll to position [30106, 0]
click at [18, 19] on div at bounding box center [19, 17] width 13 height 13
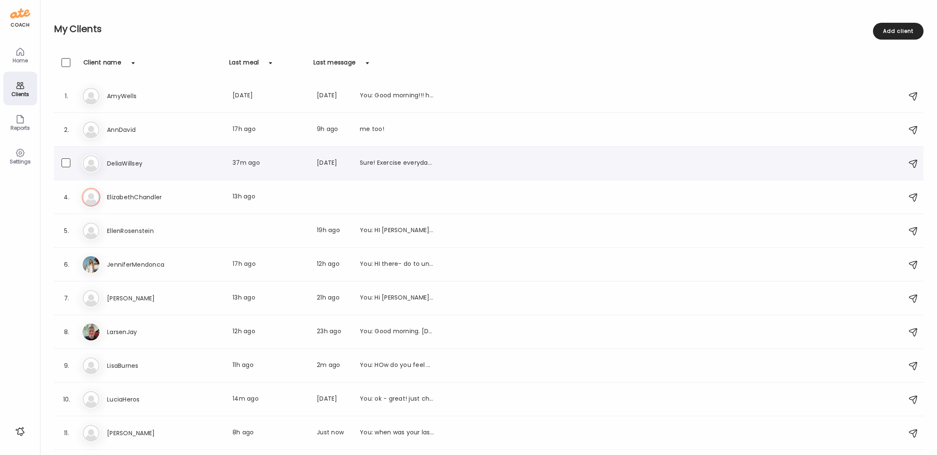
click at [125, 159] on h3 "DeliaWillsey" at bounding box center [144, 163] width 74 height 10
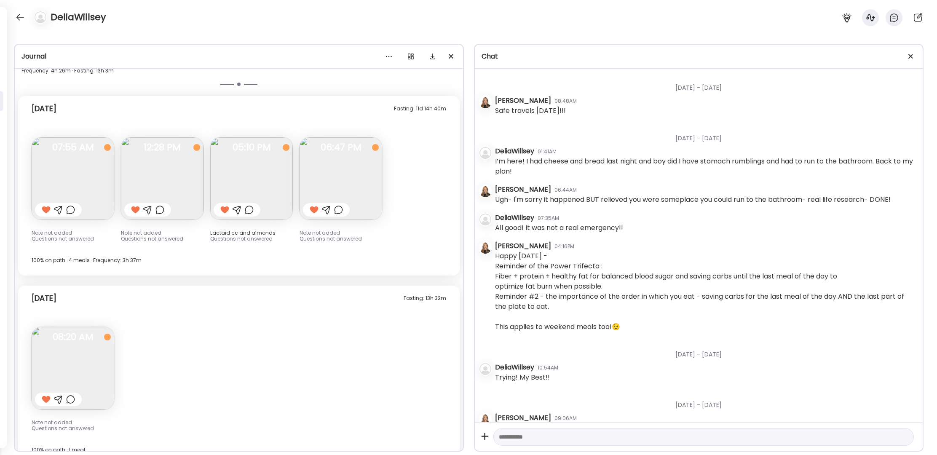
scroll to position [8769, 0]
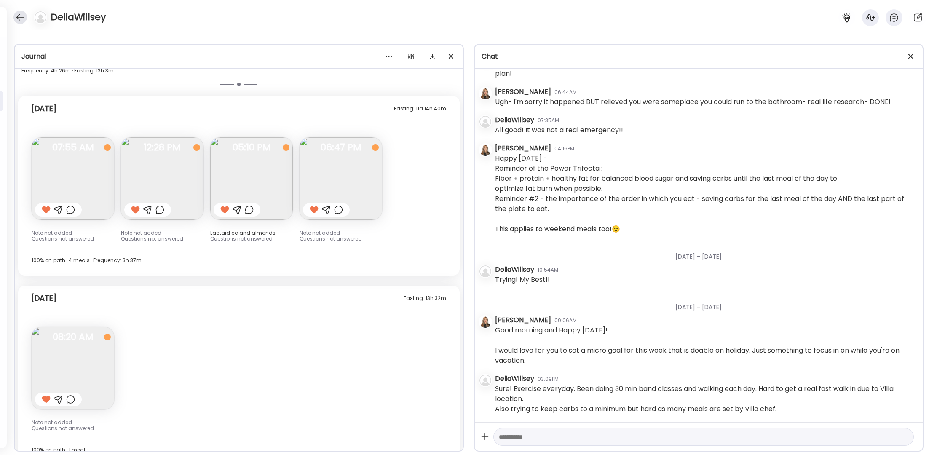
click at [22, 13] on div at bounding box center [19, 17] width 13 height 13
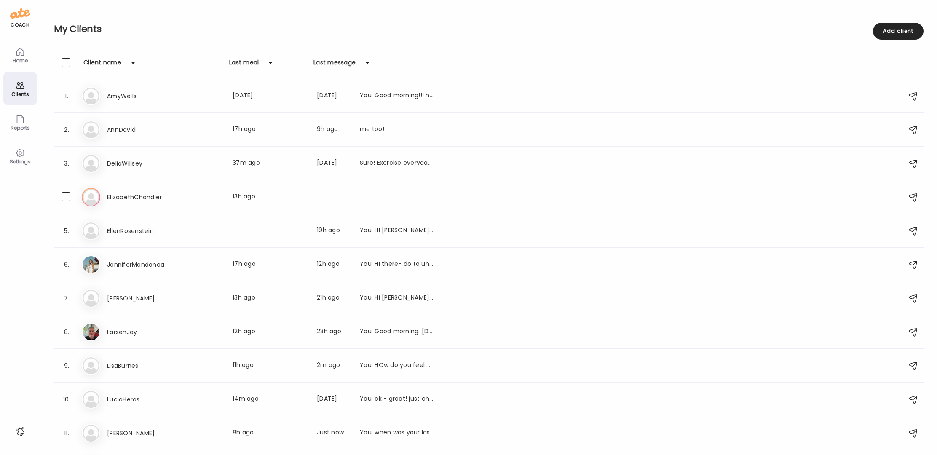
click at [149, 198] on h3 "ElizabethChandler" at bounding box center [144, 197] width 74 height 10
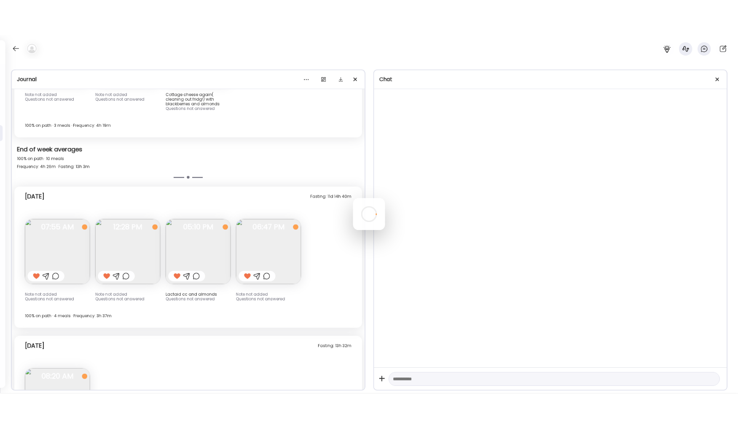
scroll to position [0, 0]
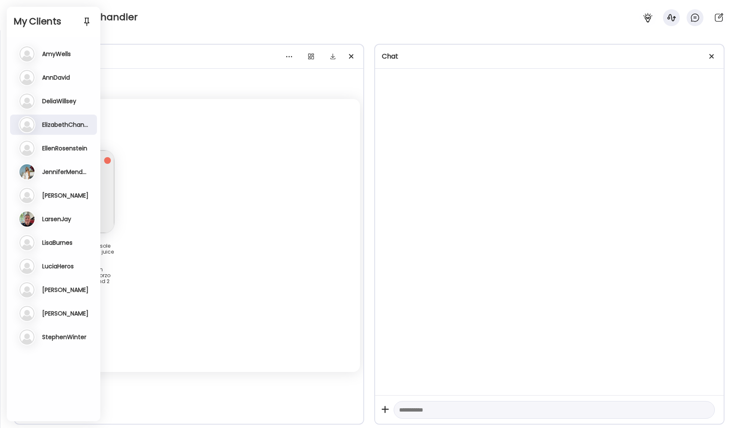
click at [80, 149] on h3 "EllenRosenstein" at bounding box center [64, 148] width 45 height 8
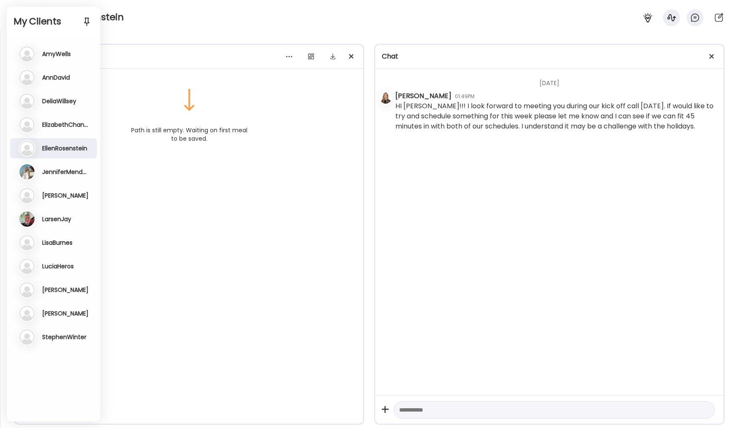
click at [78, 169] on h3 "JenniferMendonca" at bounding box center [65, 172] width 47 height 8
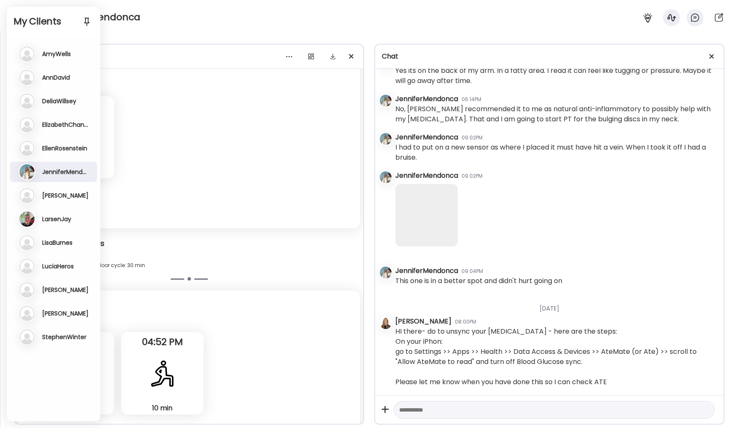
scroll to position [26455, 0]
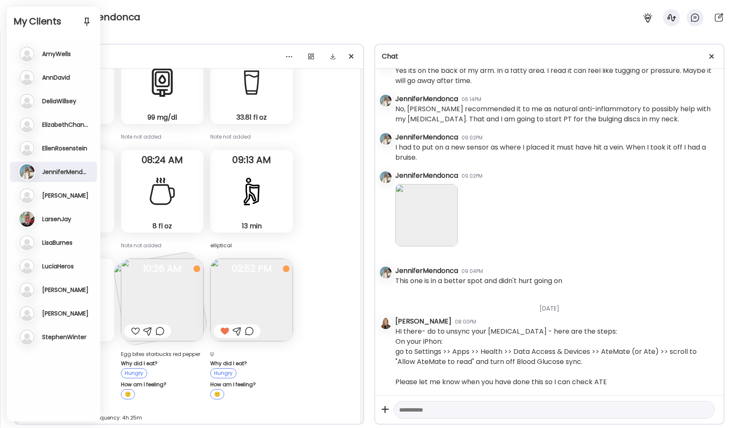
click at [72, 198] on h3 "[PERSON_NAME]" at bounding box center [65, 196] width 46 height 8
click at [349, 198] on div at bounding box center [369, 214] width 40 height 40
click at [349, 197] on div at bounding box center [369, 214] width 40 height 40
click at [349, 196] on div at bounding box center [369, 214] width 40 height 40
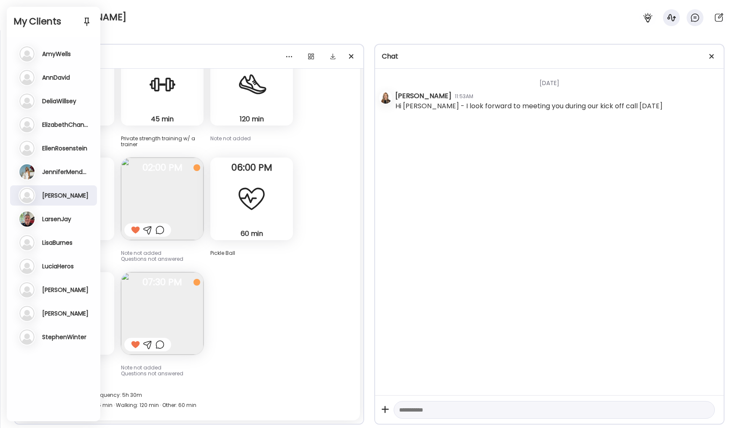
scroll to position [107, 0]
click at [64, 222] on h3 "LarsenJay" at bounding box center [56, 219] width 29 height 8
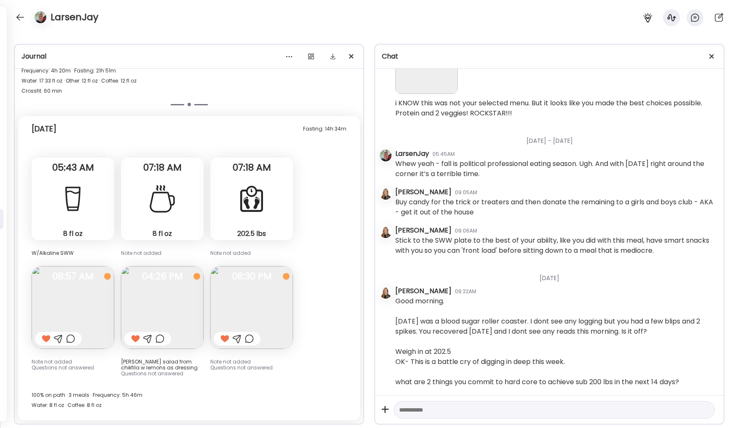
scroll to position [6261, 0]
click at [426, 408] on textarea at bounding box center [546, 410] width 295 height 10
type textarea "**********"
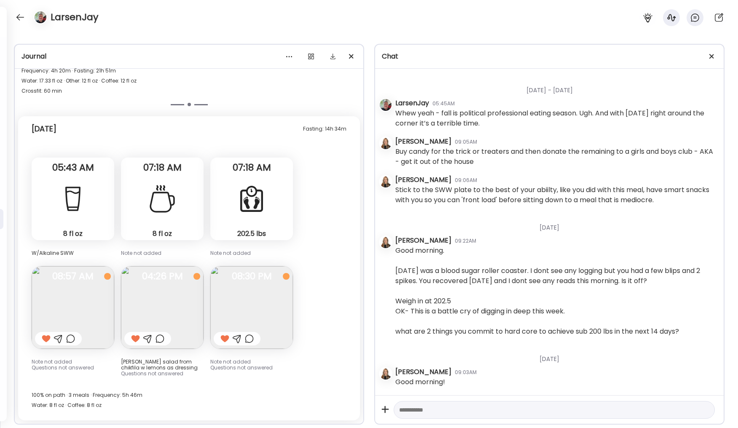
scroll to position [6311, 0]
click at [23, 19] on div at bounding box center [19, 17] width 13 height 13
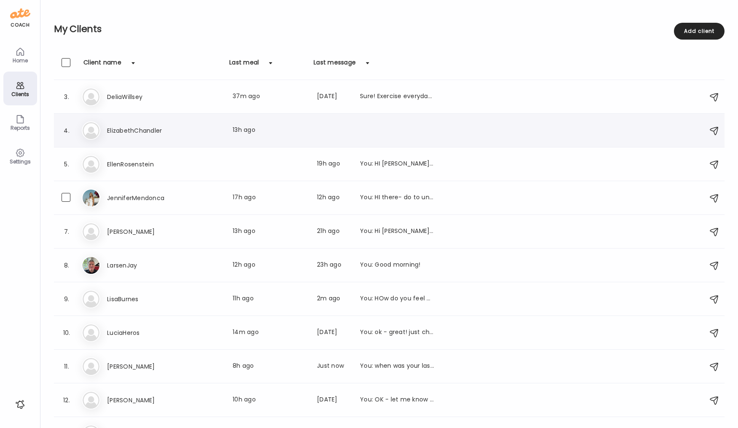
scroll to position [88, 0]
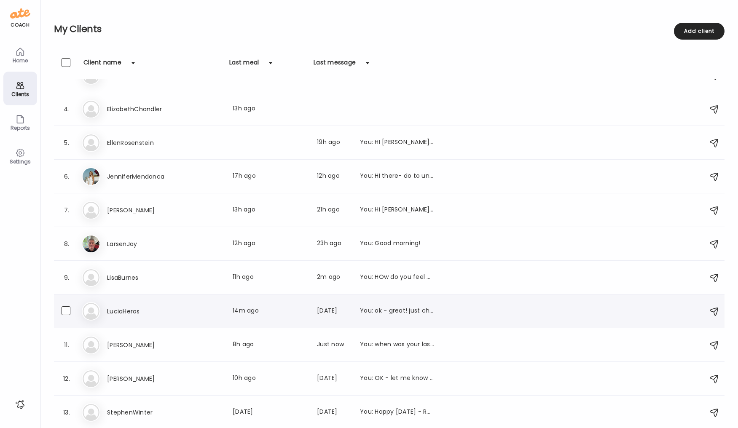
click at [122, 309] on h3 "LuciaHeros" at bounding box center [144, 311] width 74 height 10
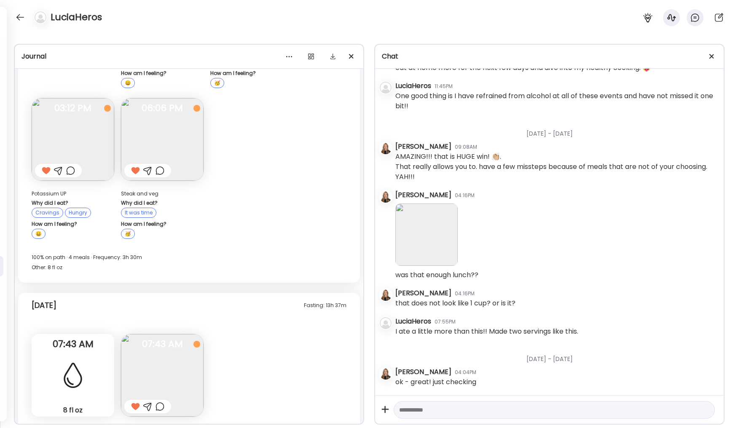
scroll to position [7818, 0]
click at [24, 15] on div at bounding box center [19, 17] width 13 height 13
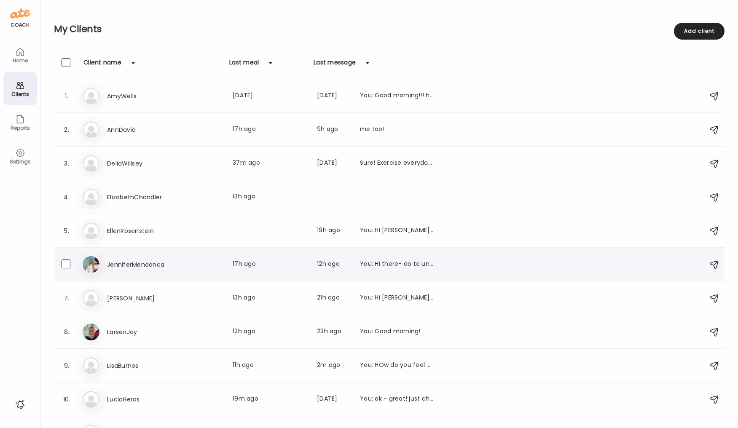
scroll to position [88, 0]
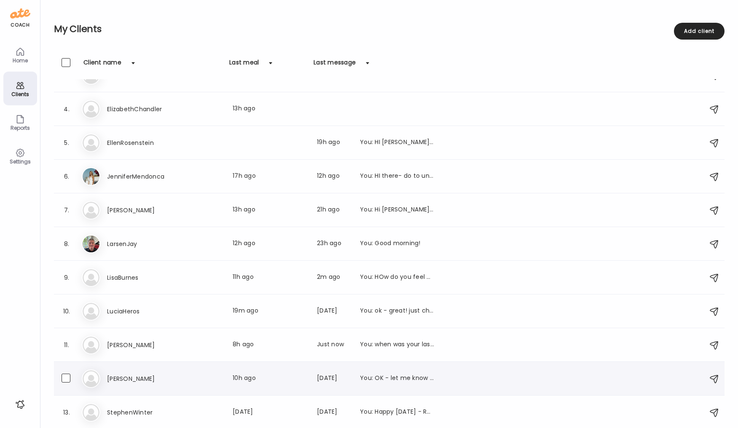
click at [128, 380] on h3 "[PERSON_NAME]" at bounding box center [144, 379] width 74 height 10
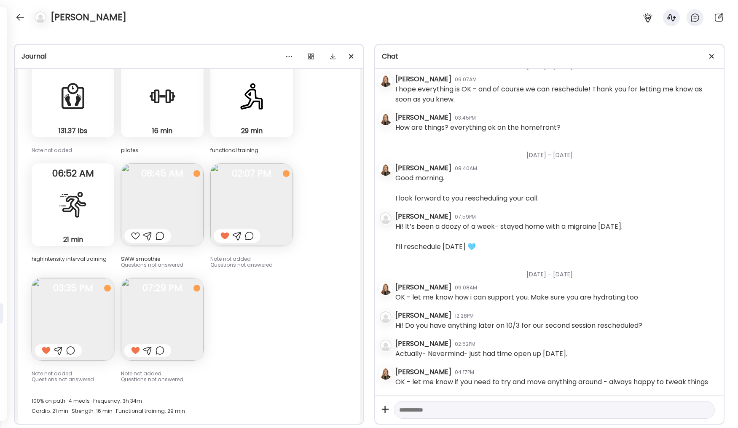
scroll to position [16036, 0]
click at [19, 19] on div at bounding box center [19, 17] width 13 height 13
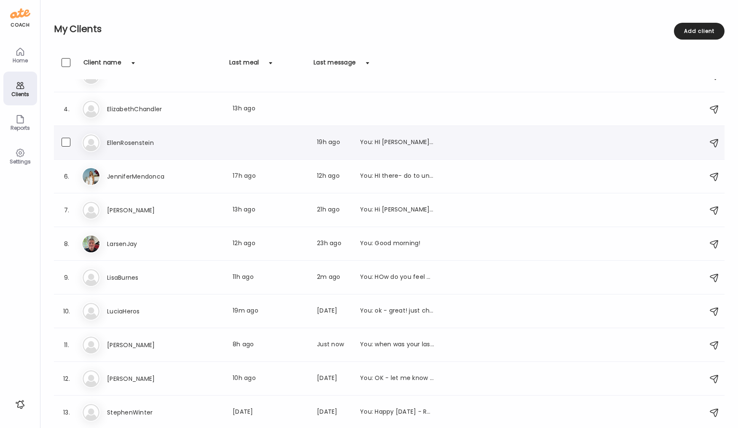
scroll to position [0, 0]
